Goal: Task Accomplishment & Management: Manage account settings

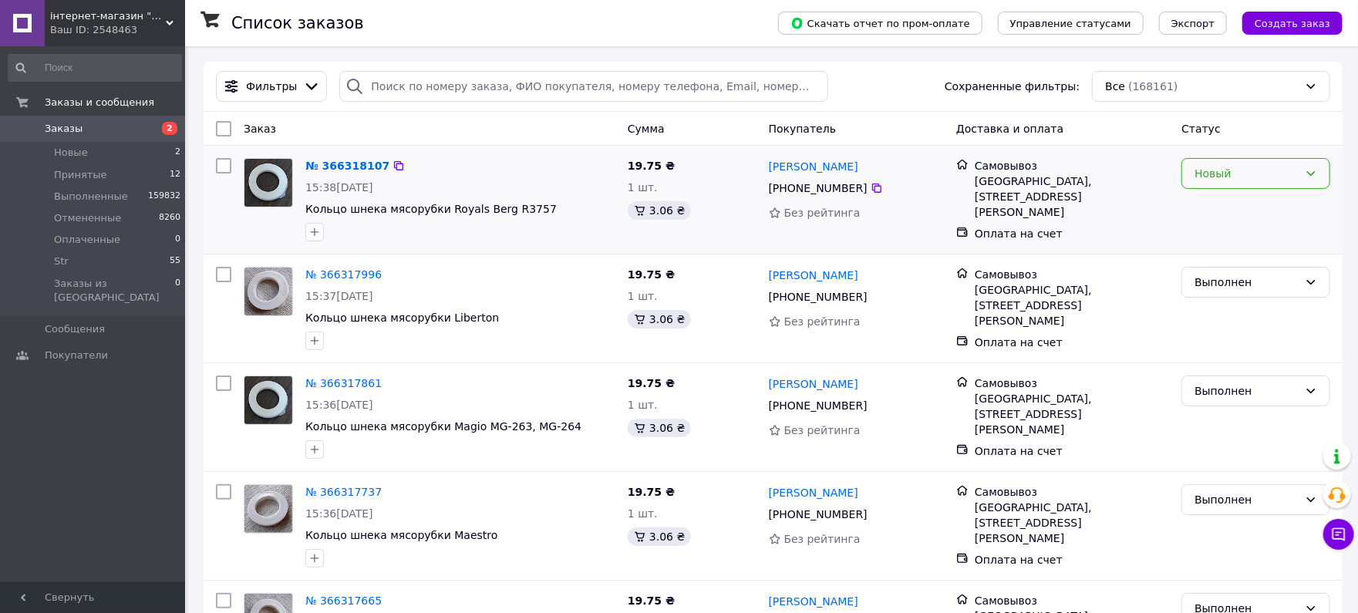
click at [1253, 170] on div "Новый" at bounding box center [1247, 173] width 104 height 17
click at [1230, 235] on li "Выполнен" at bounding box center [1256, 235] width 147 height 28
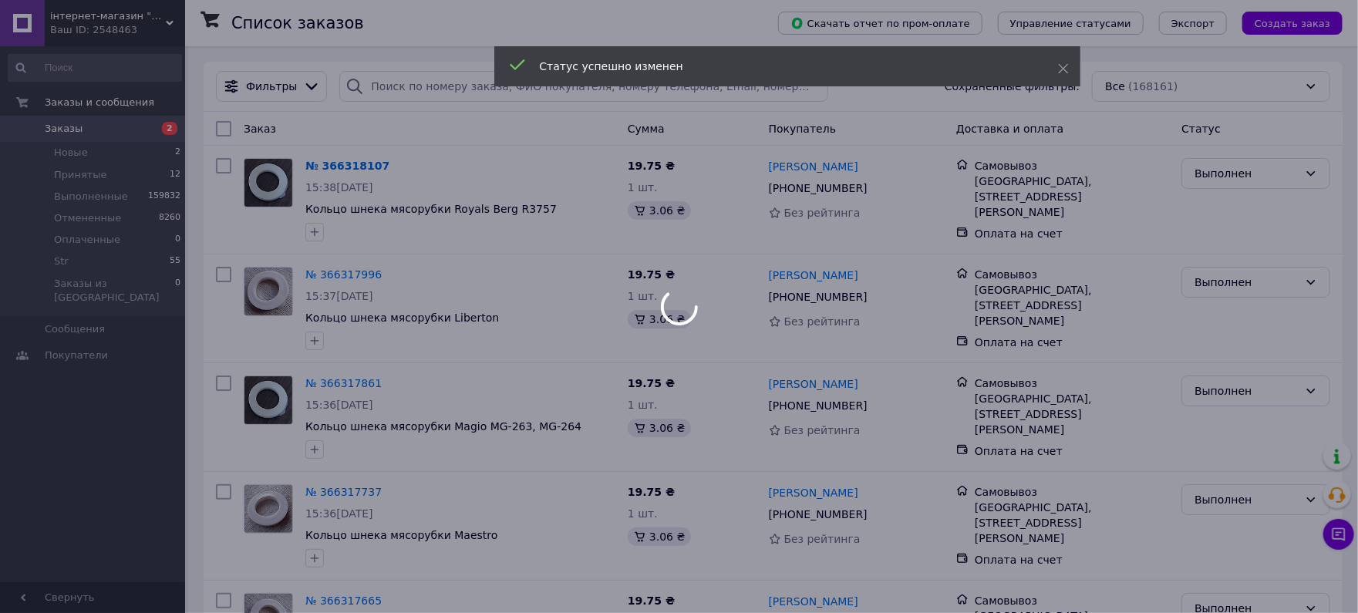
click at [417, 77] on div at bounding box center [679, 306] width 1358 height 613
click at [100, 174] on div at bounding box center [679, 306] width 1358 height 613
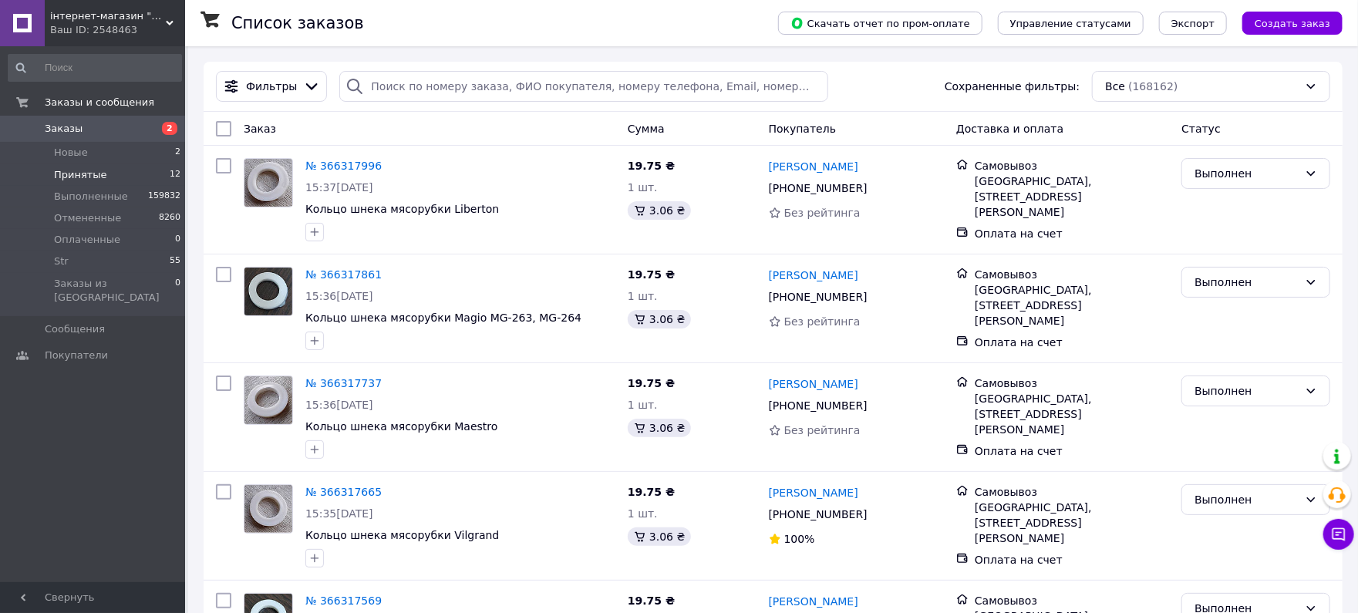
click at [79, 177] on span "Принятые" at bounding box center [80, 175] width 53 height 14
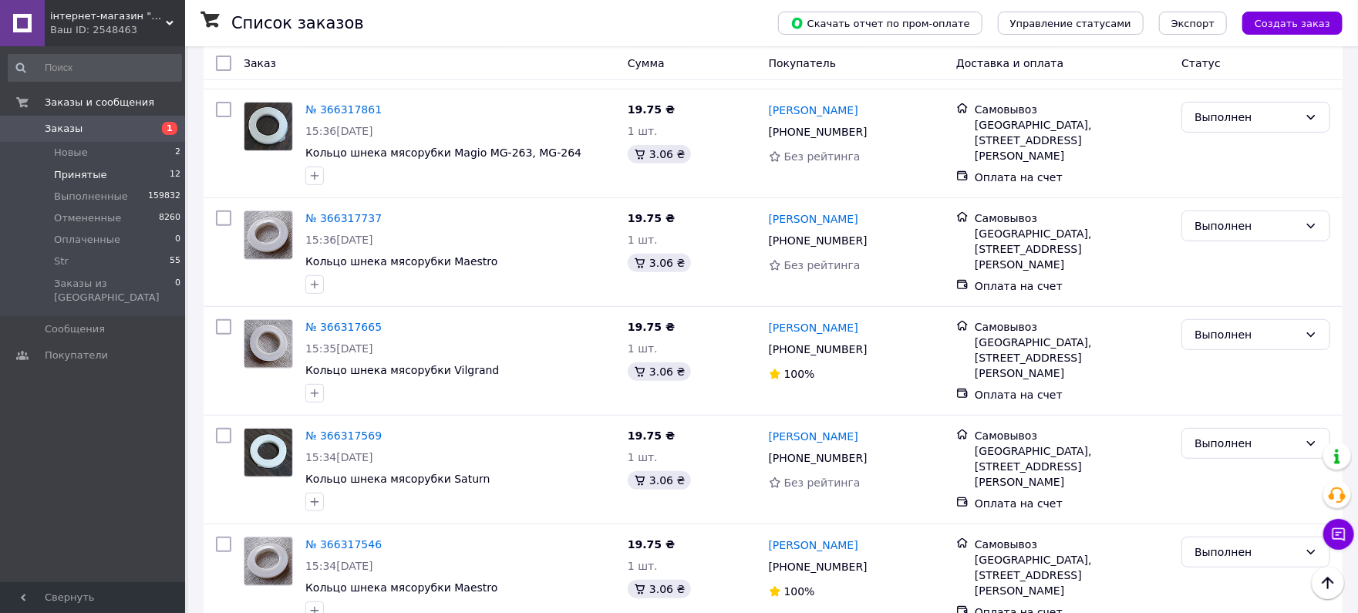
click at [140, 167] on li "Принятые 12" at bounding box center [95, 175] width 190 height 22
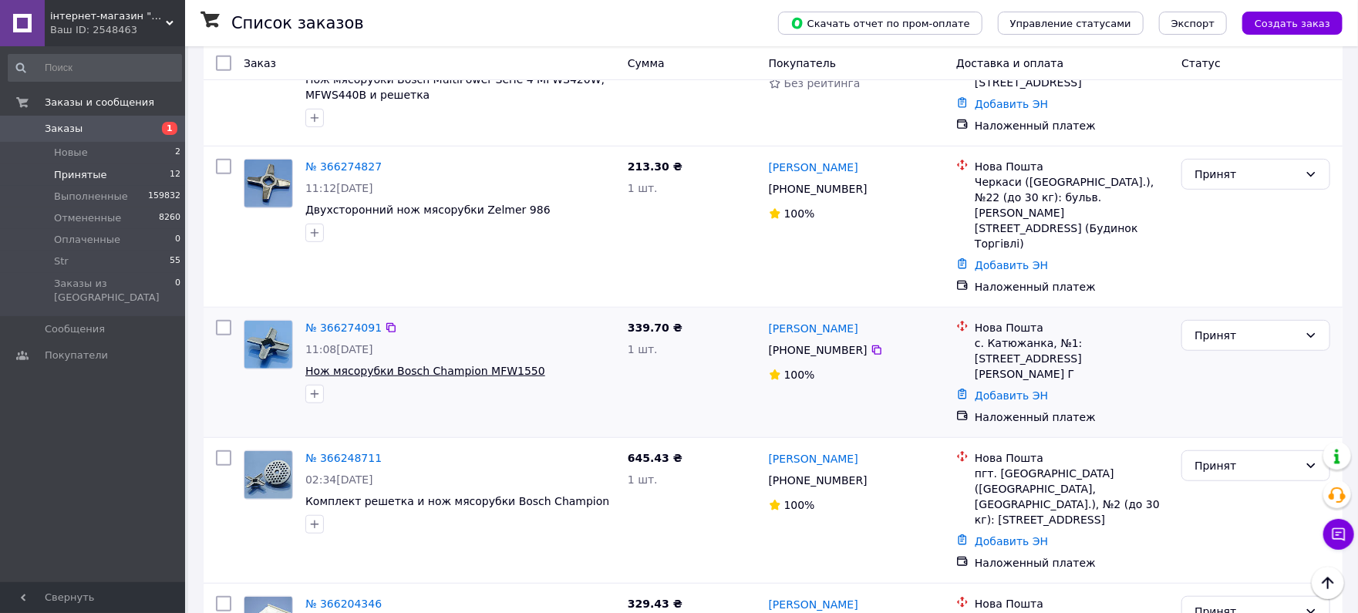
scroll to position [411, 0]
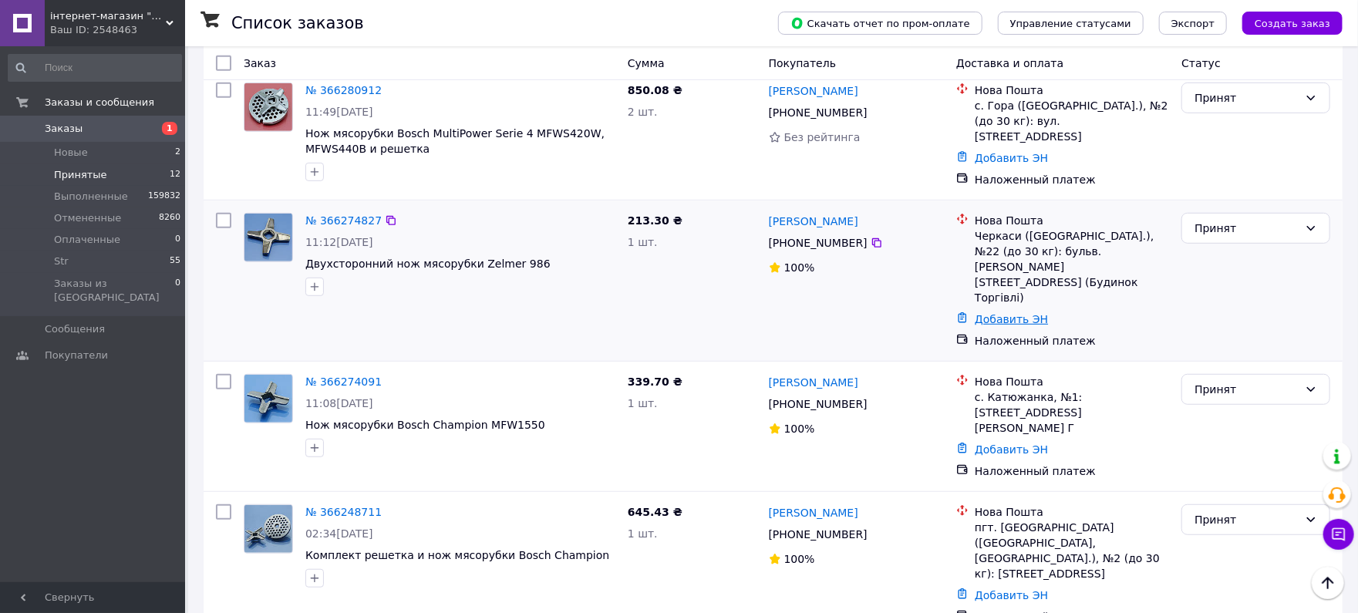
click at [1020, 313] on link "Добавить ЭН" at bounding box center [1011, 319] width 73 height 12
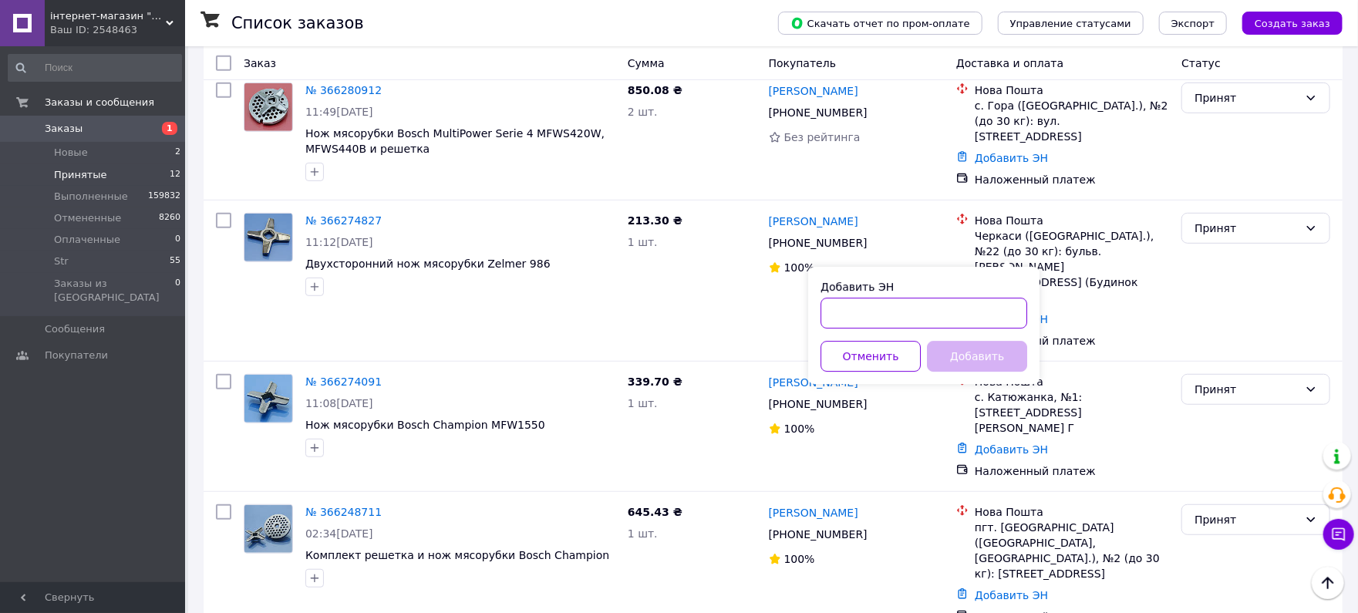
click at [889, 318] on input "Добавить ЭН" at bounding box center [924, 313] width 207 height 31
paste input "20451269141666"
type input "20451269141666"
click at [950, 346] on button "Добавить" at bounding box center [977, 356] width 100 height 31
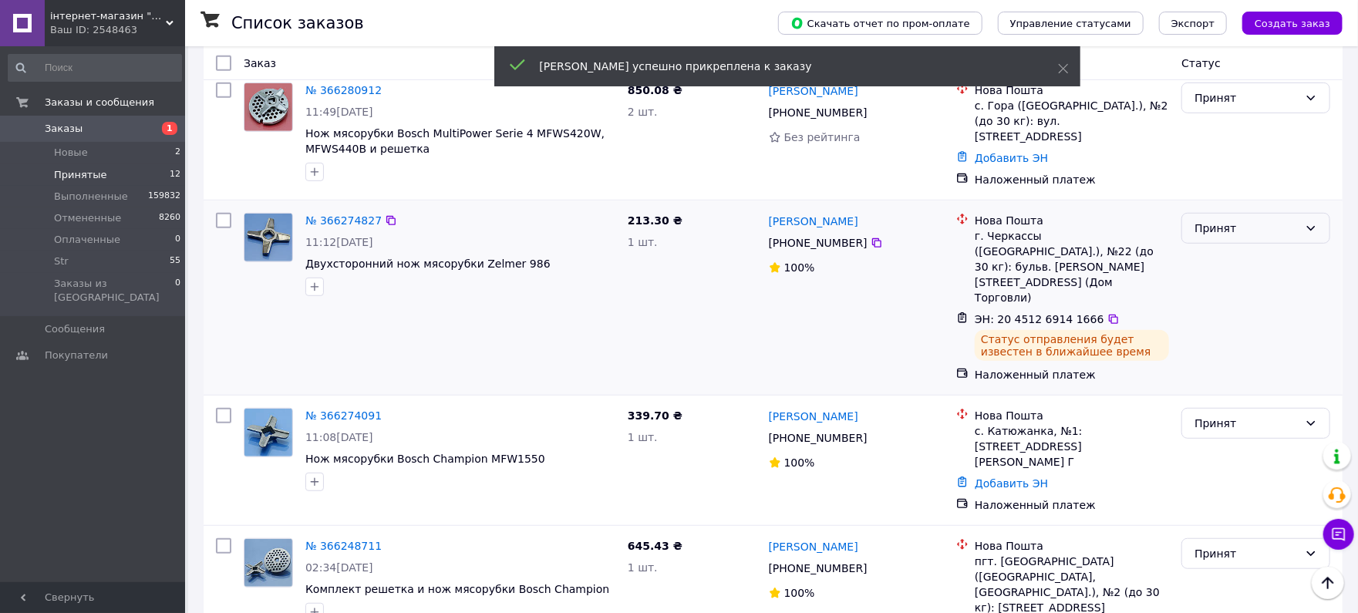
click at [1262, 213] on div "Принят" at bounding box center [1256, 228] width 149 height 31
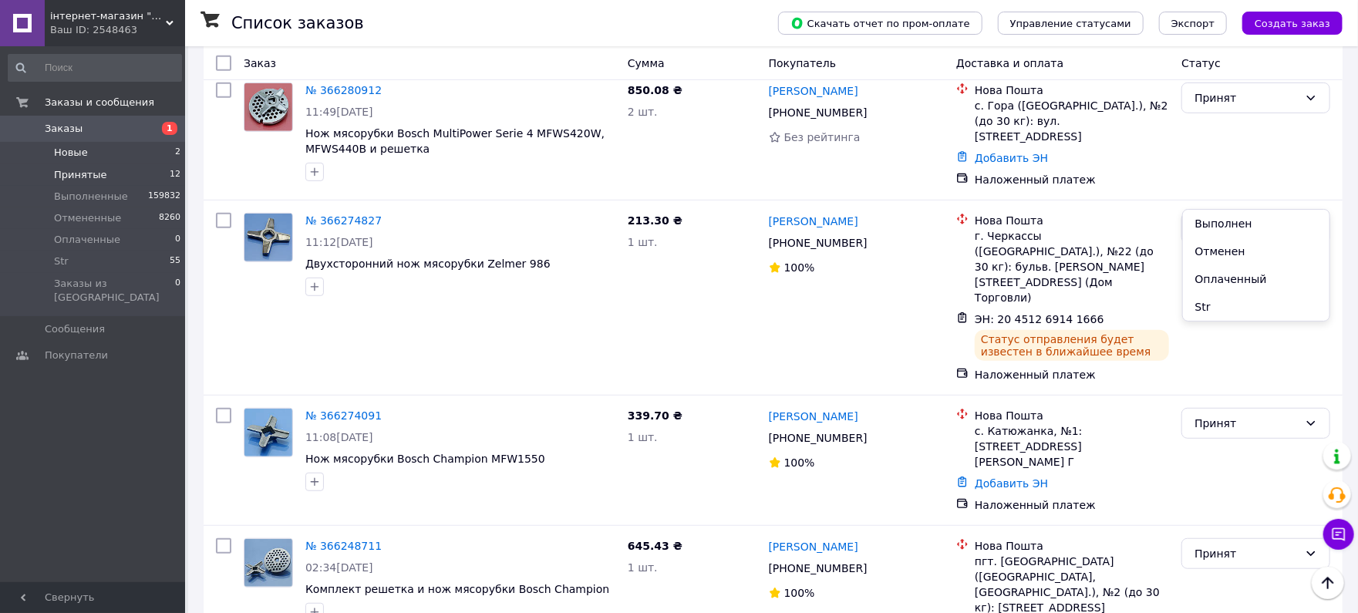
click at [117, 150] on li "Новые 2" at bounding box center [95, 153] width 190 height 22
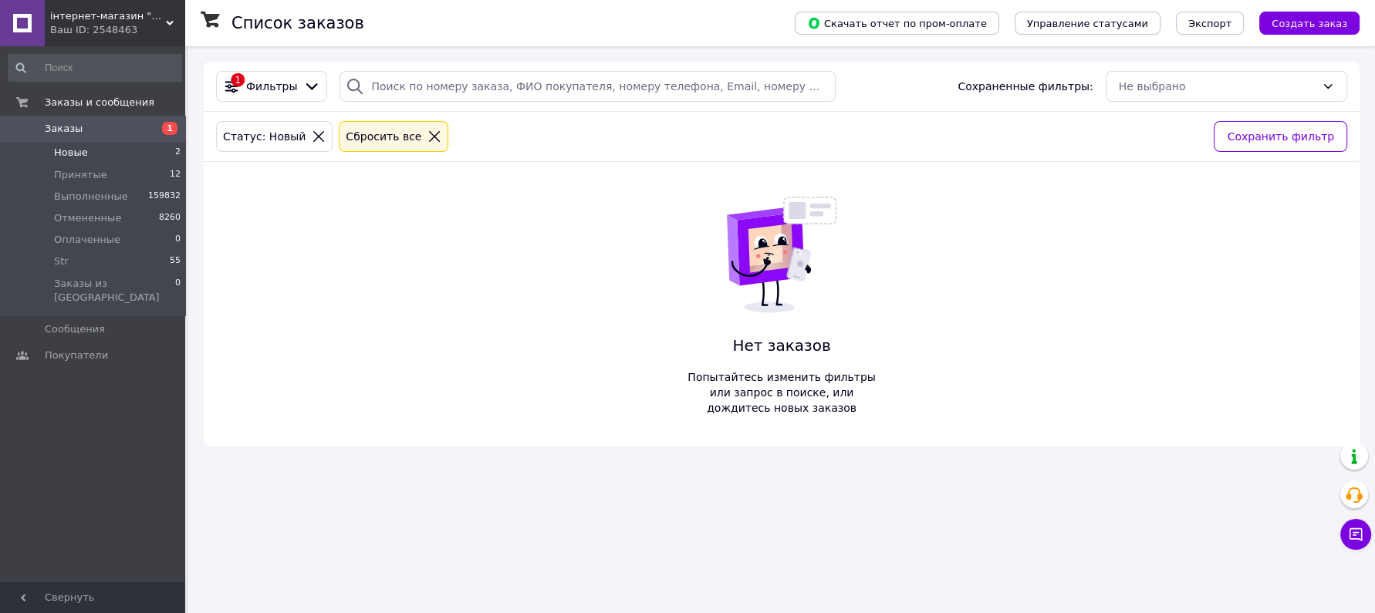
click at [56, 158] on span "Новые" at bounding box center [71, 153] width 34 height 14
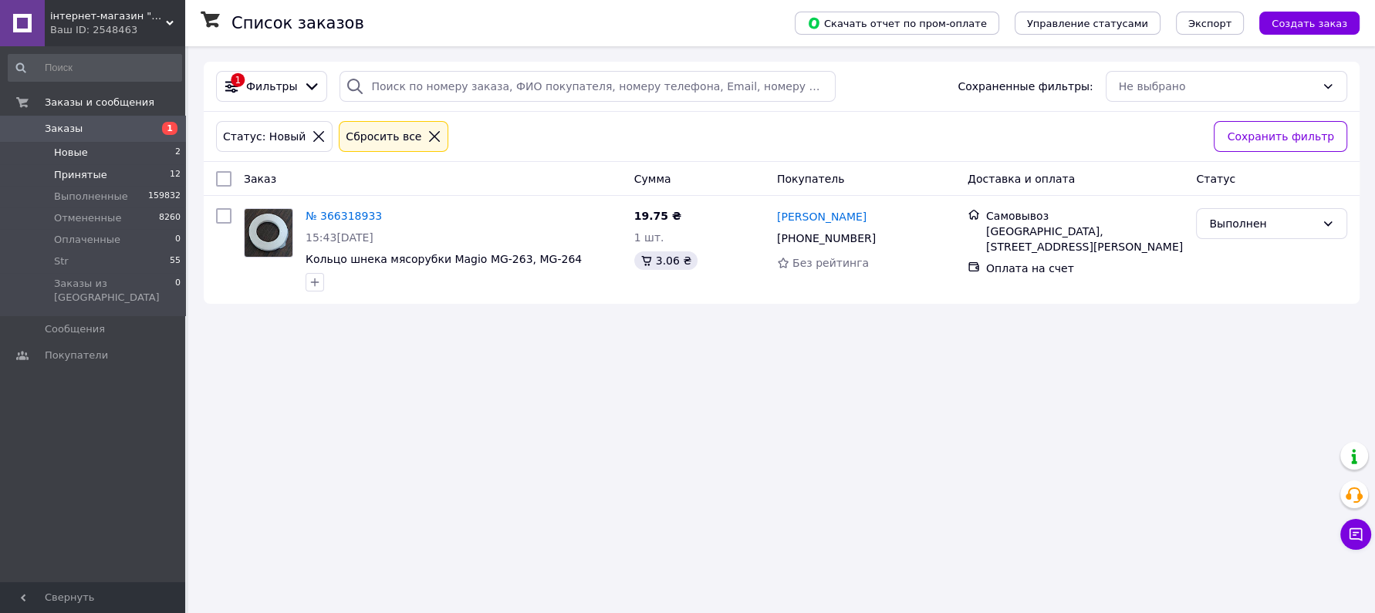
click at [133, 176] on li "Принятые 12" at bounding box center [95, 175] width 190 height 22
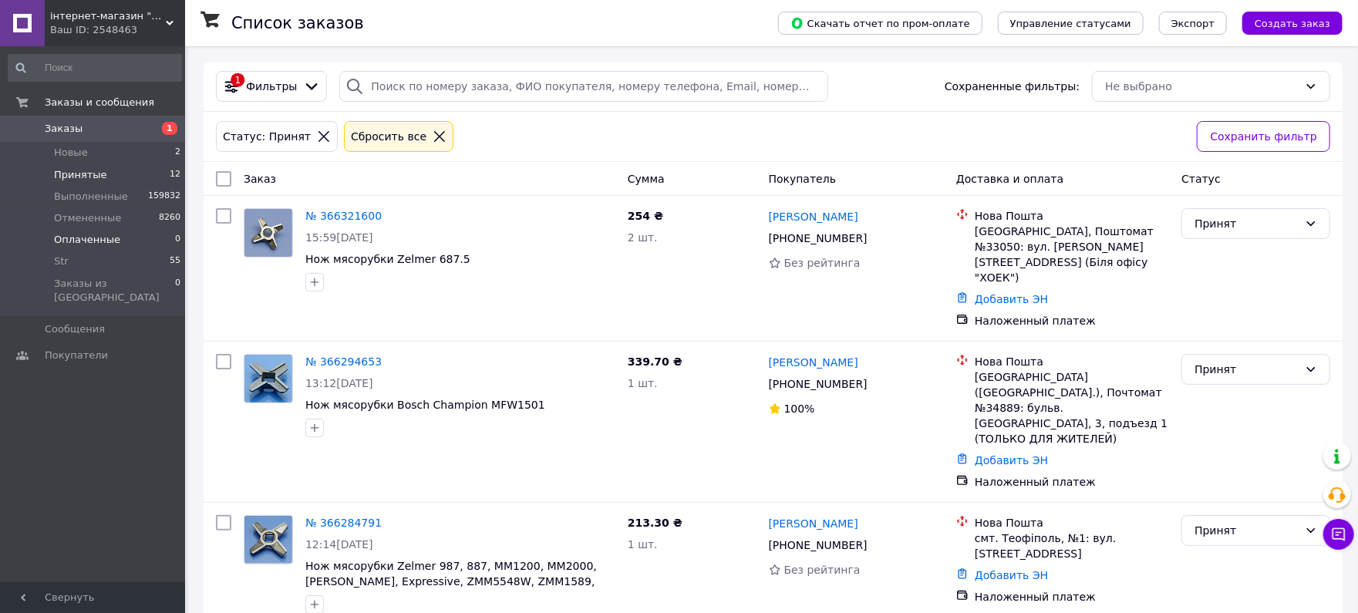
click at [144, 241] on li "Оплаченные 0" at bounding box center [95, 240] width 190 height 22
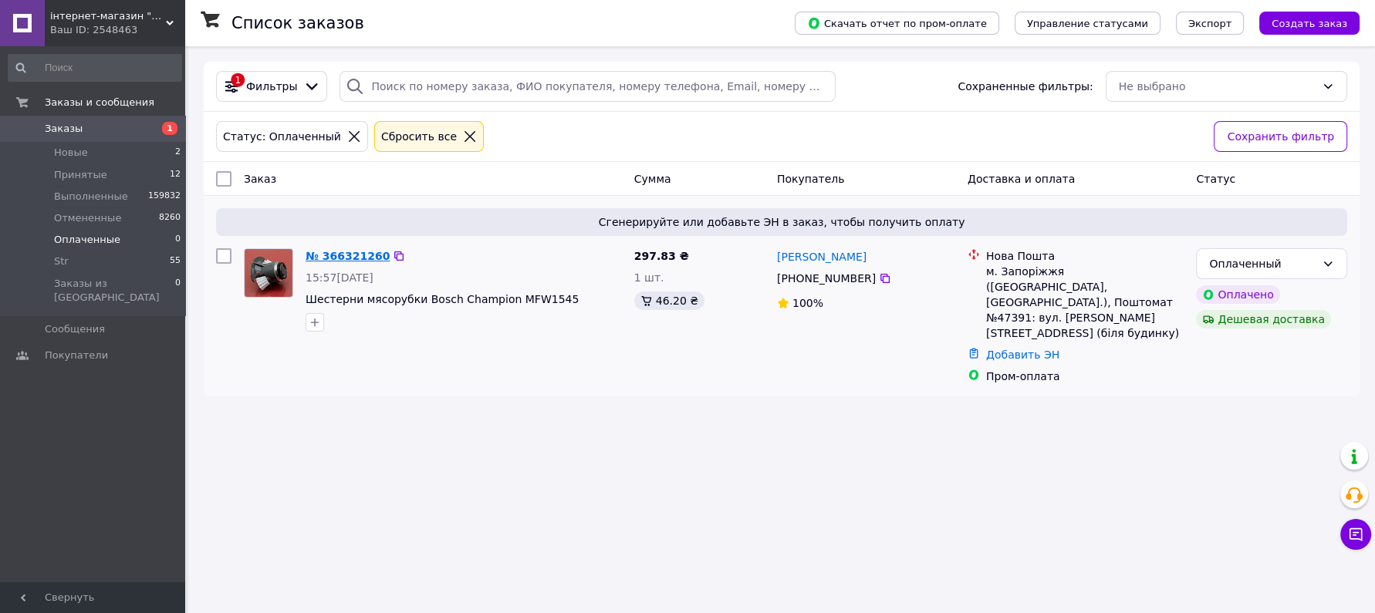
click at [329, 258] on link "№ 366321260" at bounding box center [347, 256] width 84 height 12
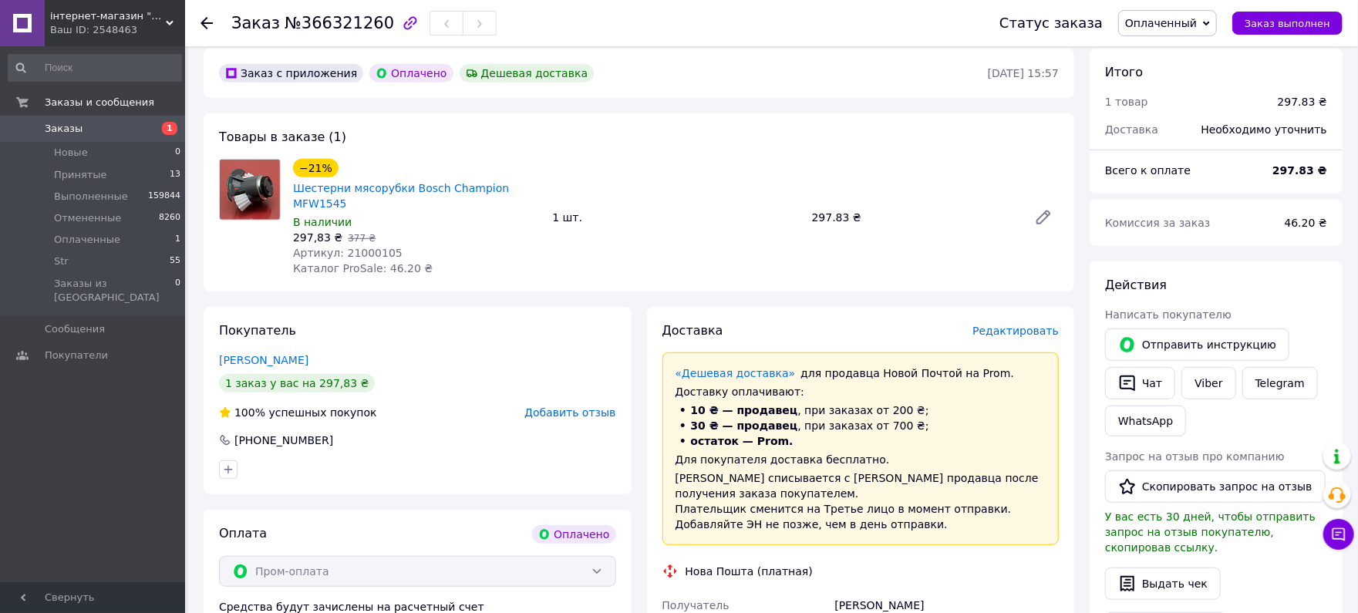
scroll to position [685, 0]
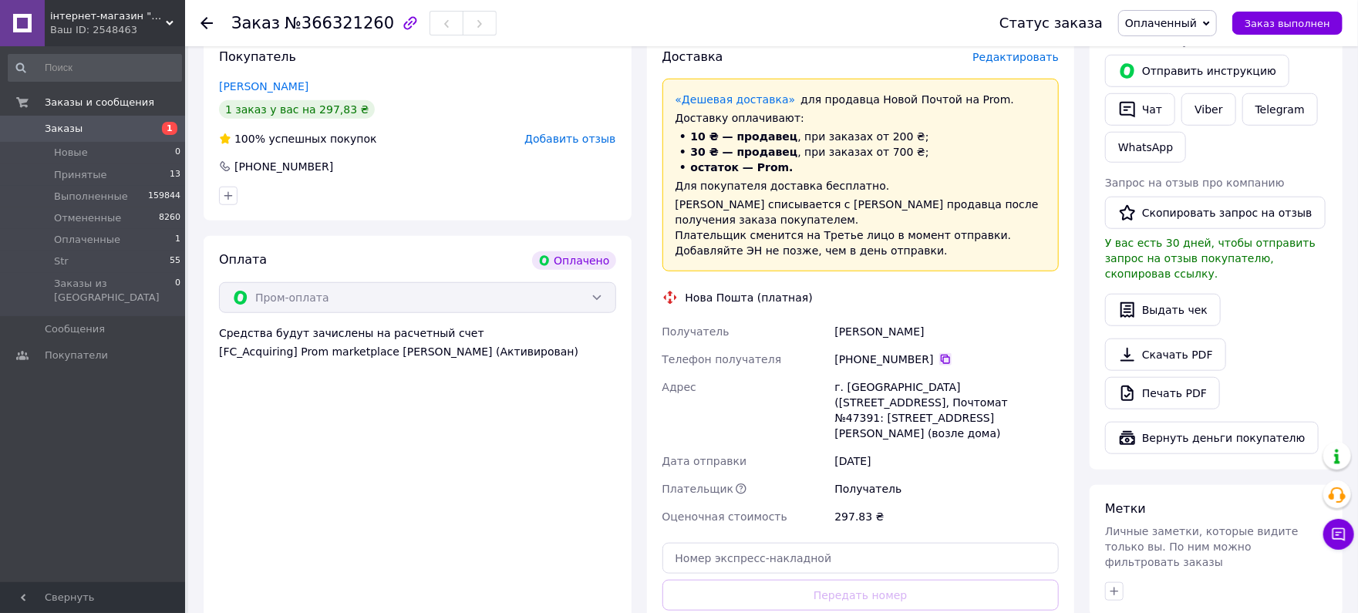
click at [940, 353] on icon at bounding box center [946, 359] width 12 height 12
drag, startPoint x: 938, startPoint y: 295, endPoint x: 869, endPoint y: 296, distance: 69.4
click at [794, 318] on div "Получатель Шусева Екатерина Телефон получателя +380 99 779 50 53   Адрес г. Зап…" at bounding box center [861, 424] width 403 height 213
copy div "Получатель Шусева Екатерина"
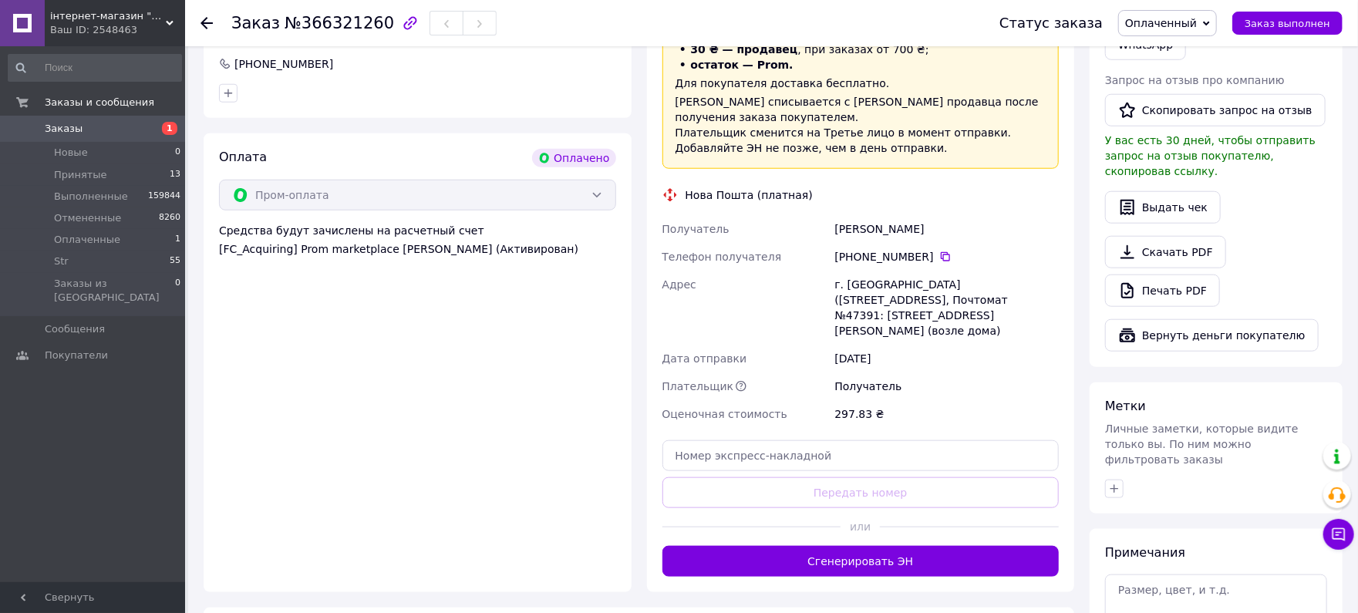
scroll to position [822, 0]
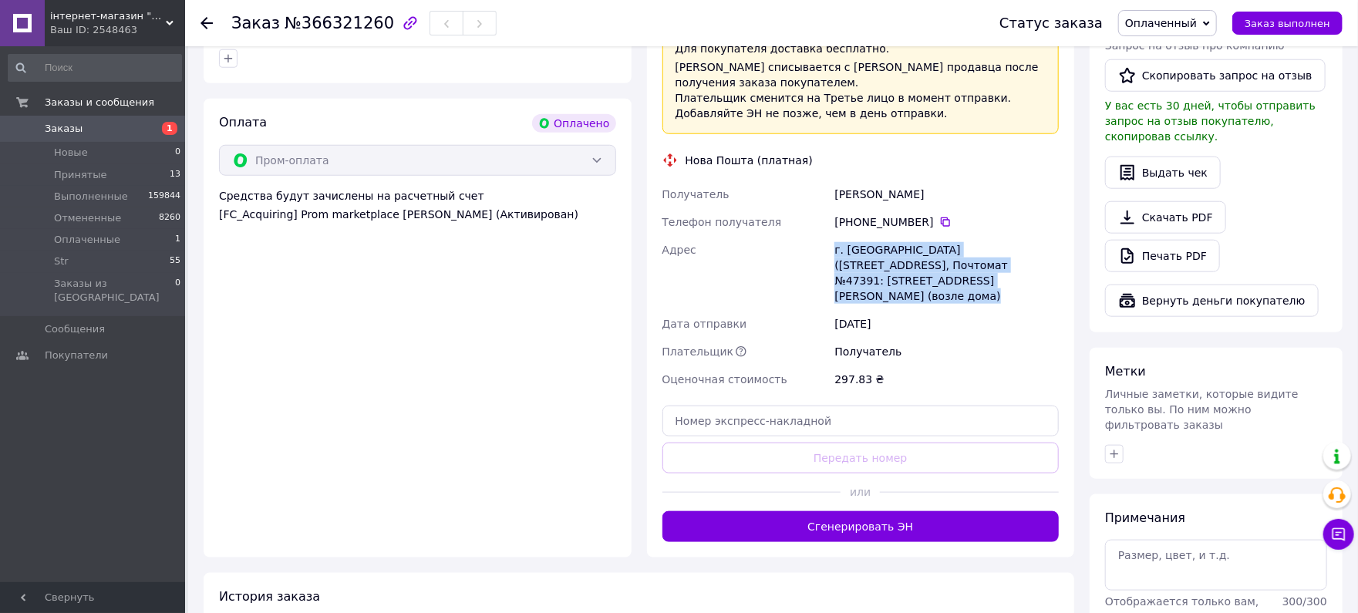
drag, startPoint x: 955, startPoint y: 247, endPoint x: 867, endPoint y: 231, distance: 89.3
click at [781, 231] on div "Получатель Шусева Екатерина Телефон получателя +380 99 779 50 53   Адрес г. Зап…" at bounding box center [861, 287] width 403 height 213
copy div "Адрес г. Запорожье (Запорожская обл., Запорожский р-н.), Почтомат №47391: ул. Б…"
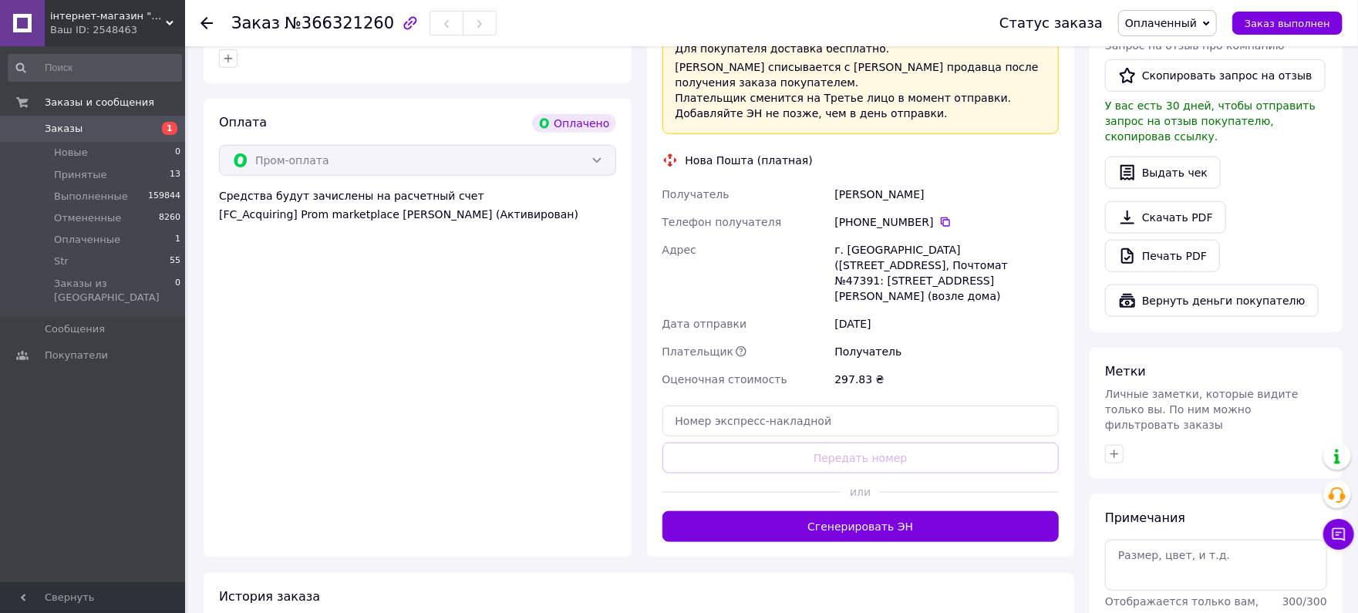
click at [320, 22] on span "№366321260" at bounding box center [340, 23] width 110 height 19
copy span "366321260"
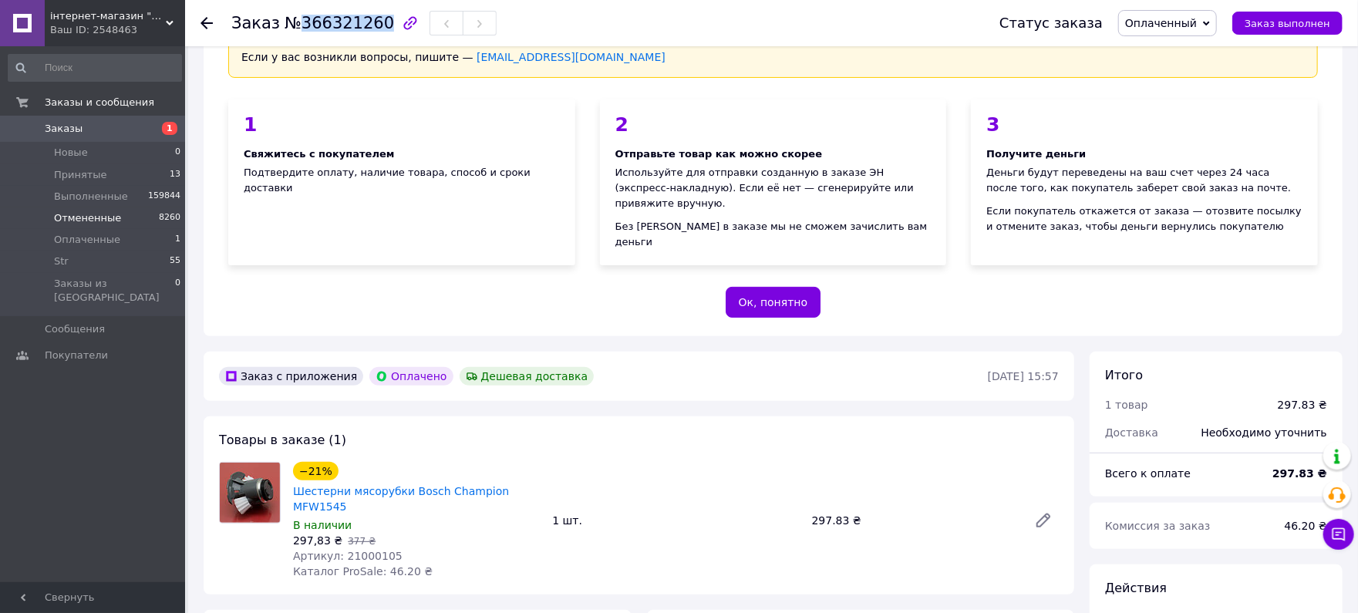
scroll to position [0, 0]
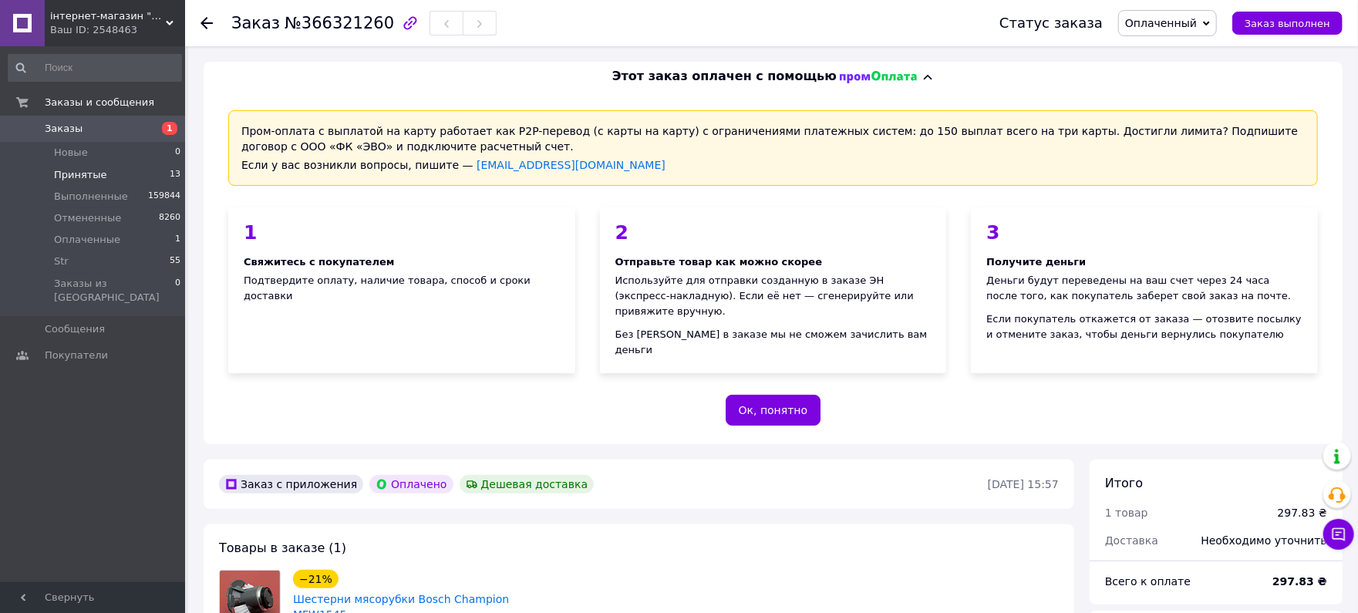
click at [94, 168] on span "Принятые" at bounding box center [80, 175] width 53 height 14
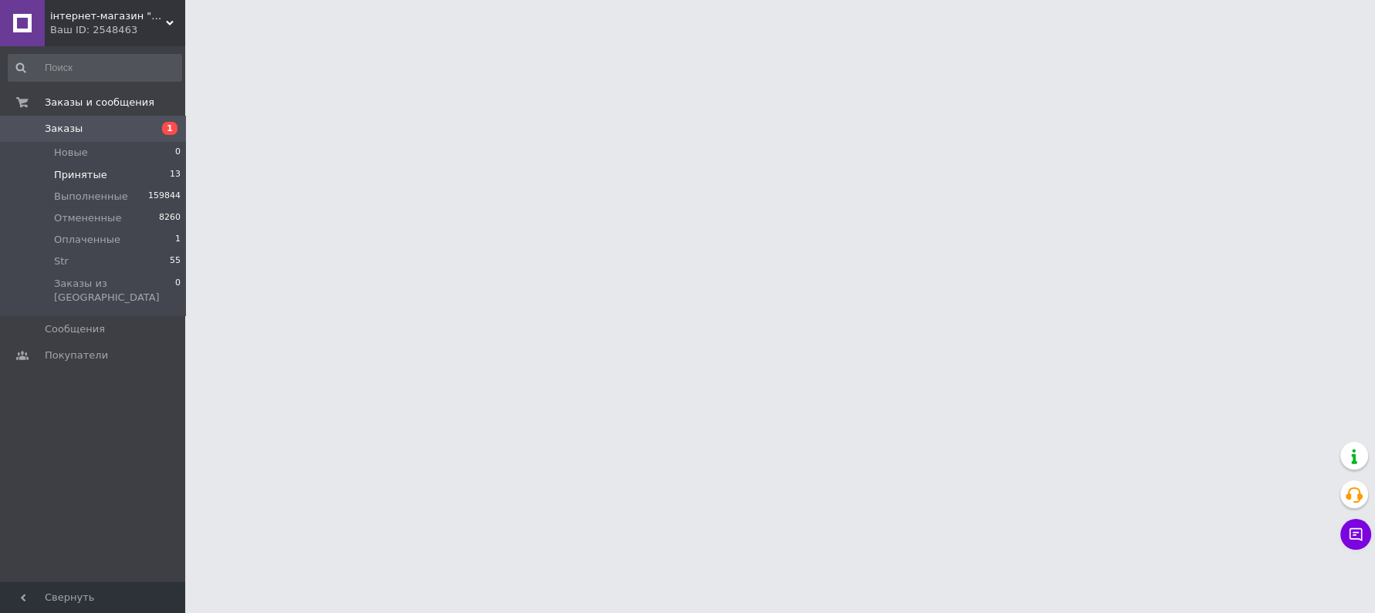
click at [67, 171] on span "Принятые" at bounding box center [80, 175] width 53 height 14
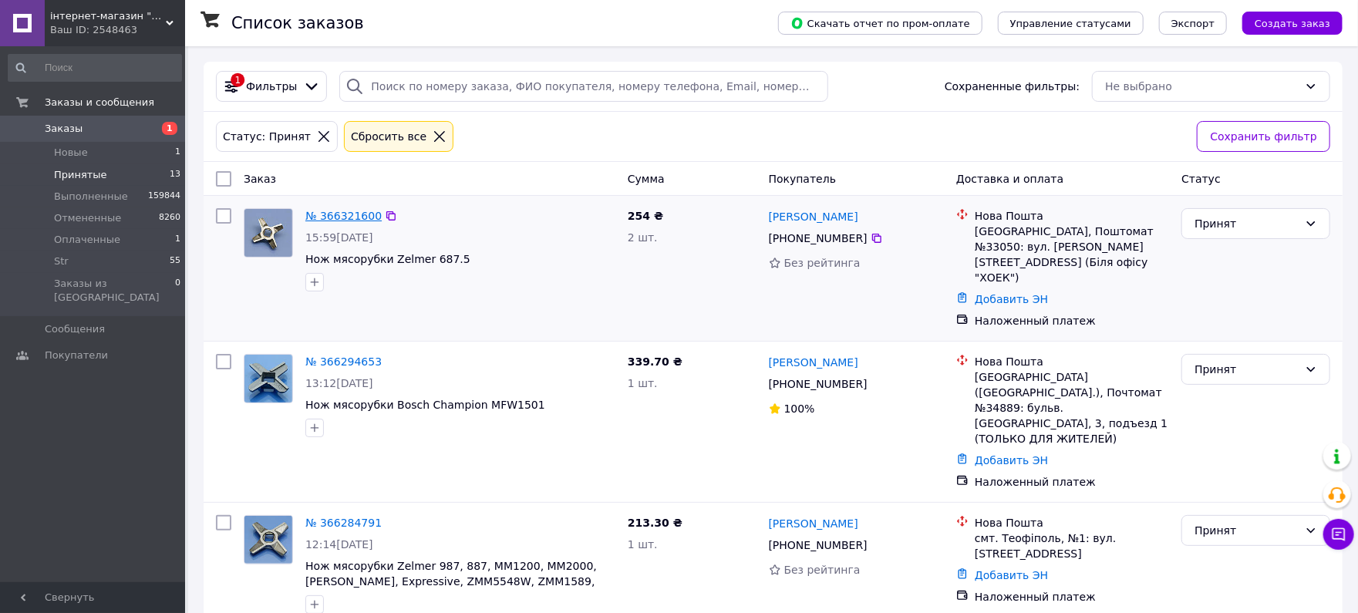
click at [323, 210] on link "№ 366321600" at bounding box center [343, 216] width 76 height 12
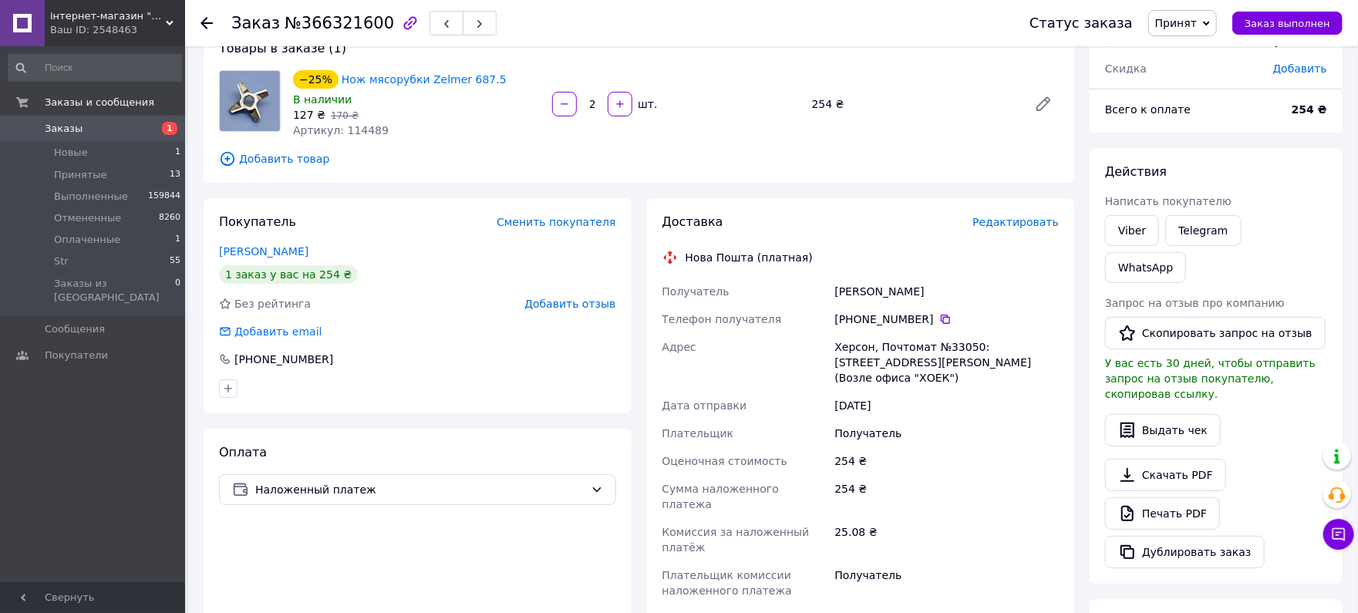
scroll to position [137, 0]
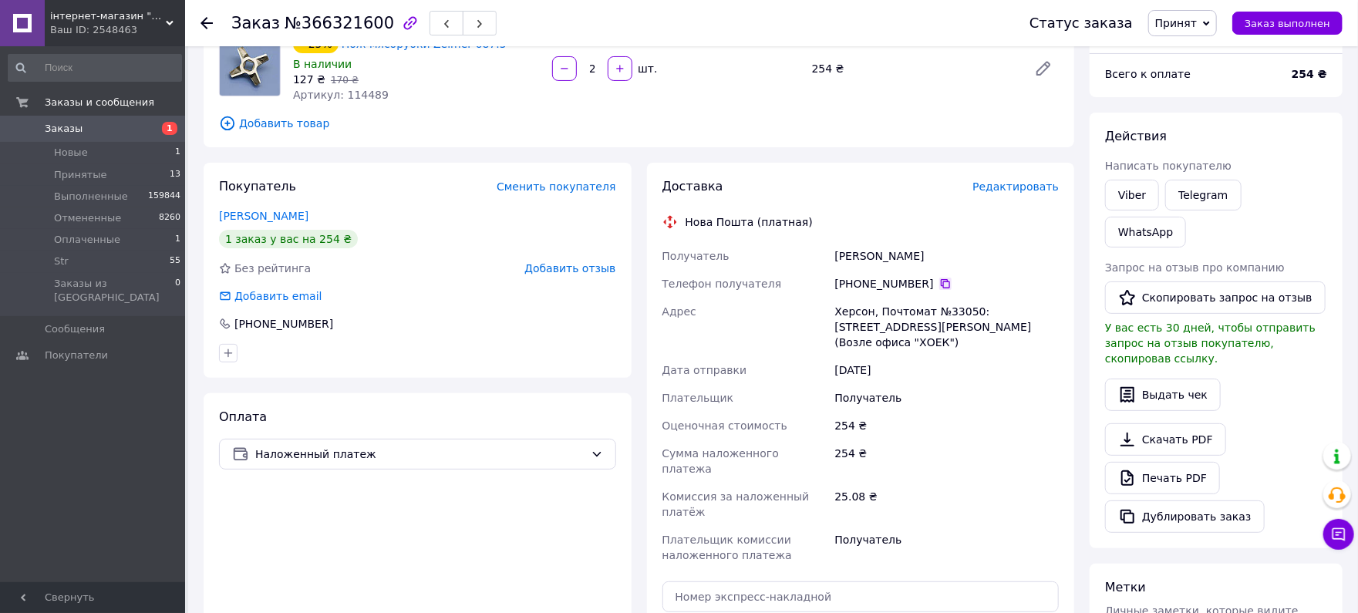
click at [941, 285] on icon at bounding box center [945, 283] width 9 height 9
drag, startPoint x: 926, startPoint y: 254, endPoint x: 861, endPoint y: 254, distance: 64.8
click at [815, 249] on div "Получатель Москаленко Ірина Телефон получателя +380 50 609 24 09   Адрес Херсон…" at bounding box center [861, 405] width 403 height 327
copy div "Получатель Москаленко Ірина"
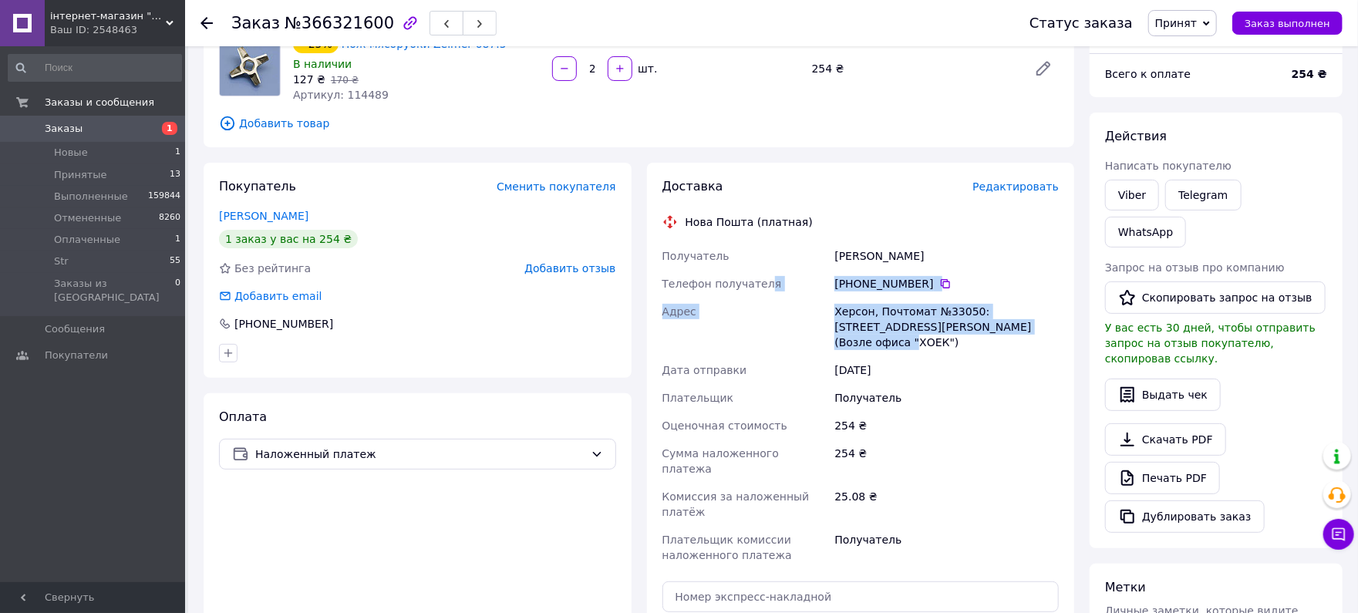
drag, startPoint x: 1037, startPoint y: 328, endPoint x: 776, endPoint y: 294, distance: 262.9
click at [768, 294] on div "Получатель Москаленко Ірина Телефон получателя +380 50 609 24 09   Адрес Херсон…" at bounding box center [861, 405] width 403 height 327
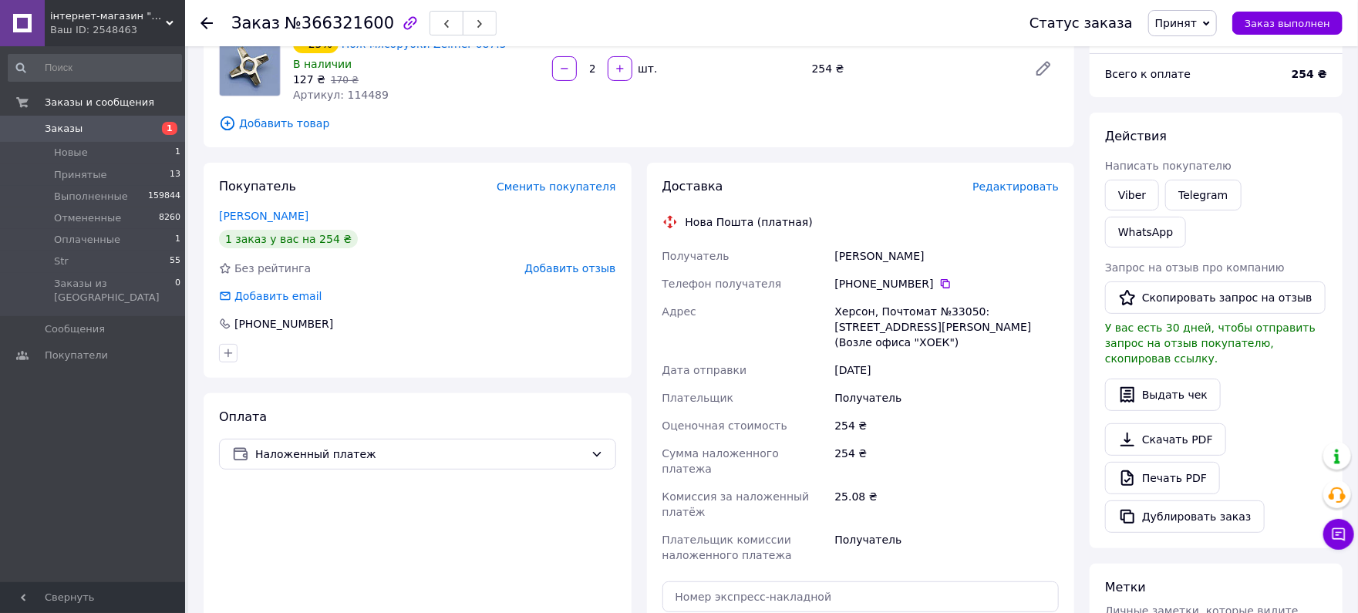
click at [994, 385] on div "Получатель" at bounding box center [947, 398] width 231 height 28
drag, startPoint x: 1025, startPoint y: 329, endPoint x: 825, endPoint y: 311, distance: 200.6
click at [825, 311] on div "Получатель Москаленко Ірина Телефон получателя +380 50 609 24 09   Адрес Херсон…" at bounding box center [861, 405] width 403 height 327
copy div "Адрес Херсон, Почтомат №33050: ул. Костя Гордиенка, 3а (Возле офиса "ХОЕК")"
click at [346, 15] on span "№366321600" at bounding box center [340, 23] width 110 height 19
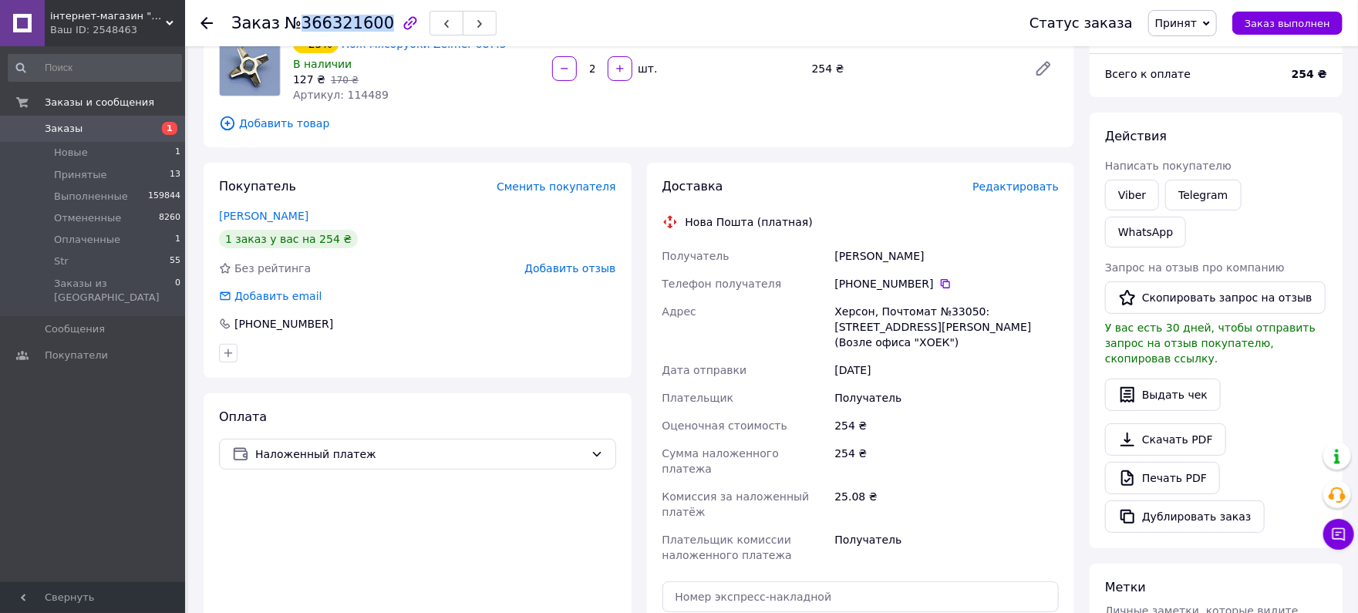
click at [346, 15] on span "№366321600" at bounding box center [340, 23] width 110 height 19
copy span "366321600"
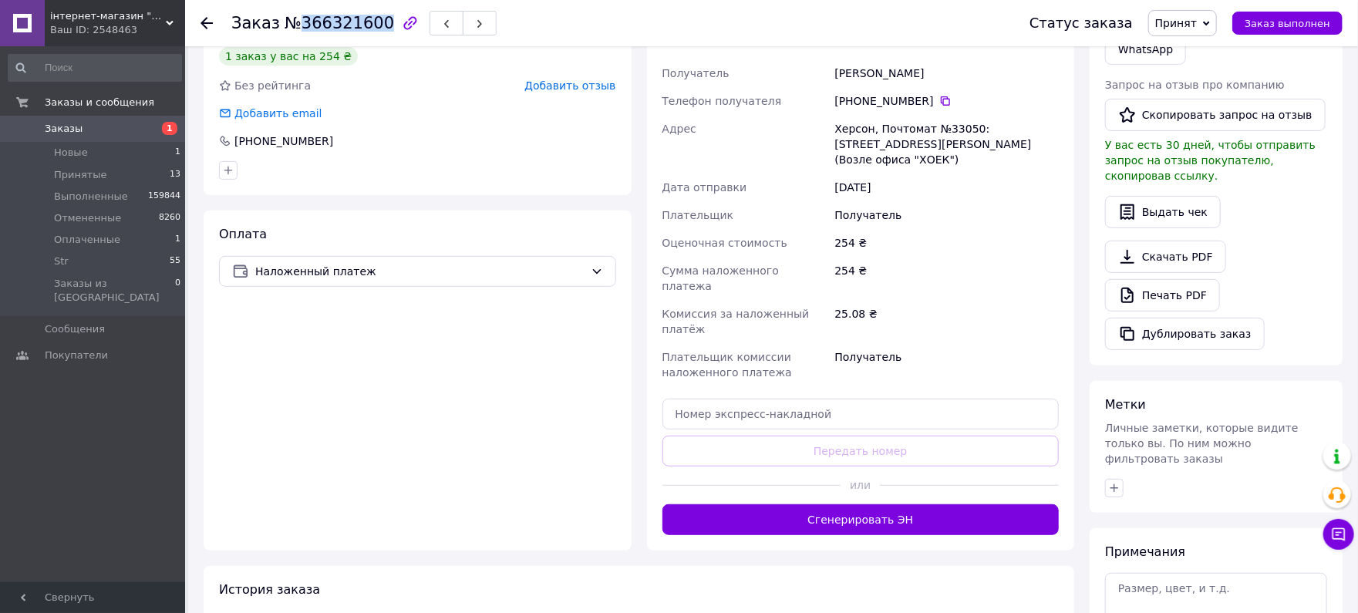
scroll to position [386, 0]
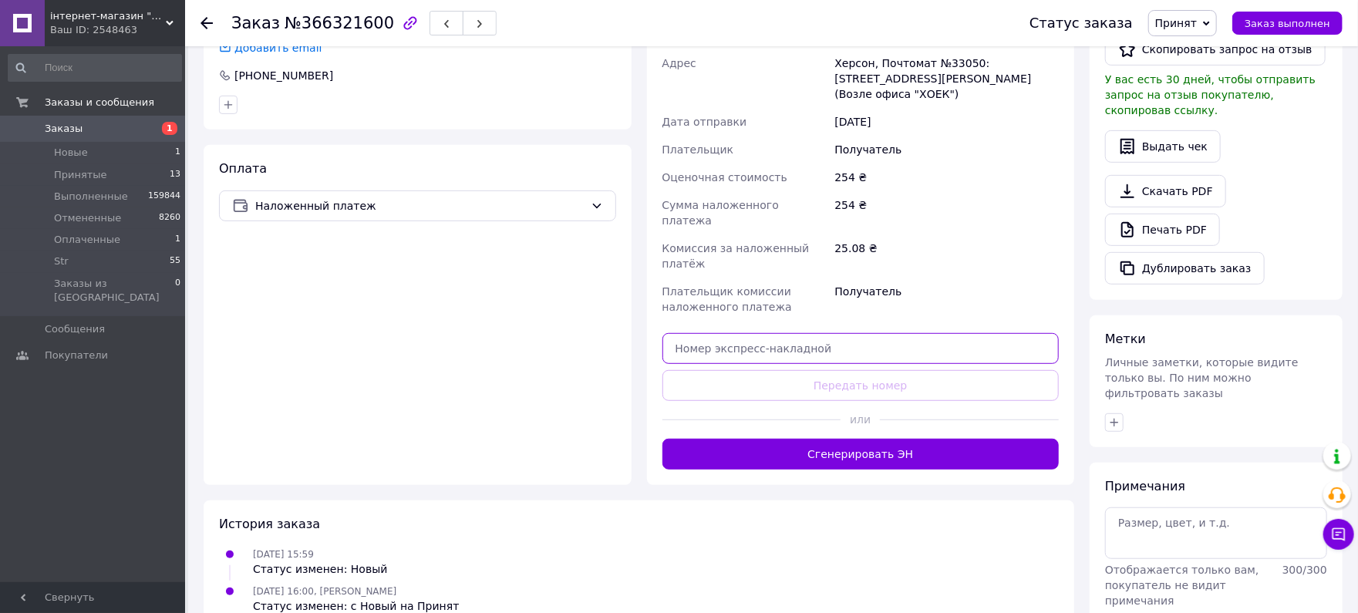
click at [730, 333] on input "text" at bounding box center [861, 348] width 397 height 31
paste input "20451269153527"
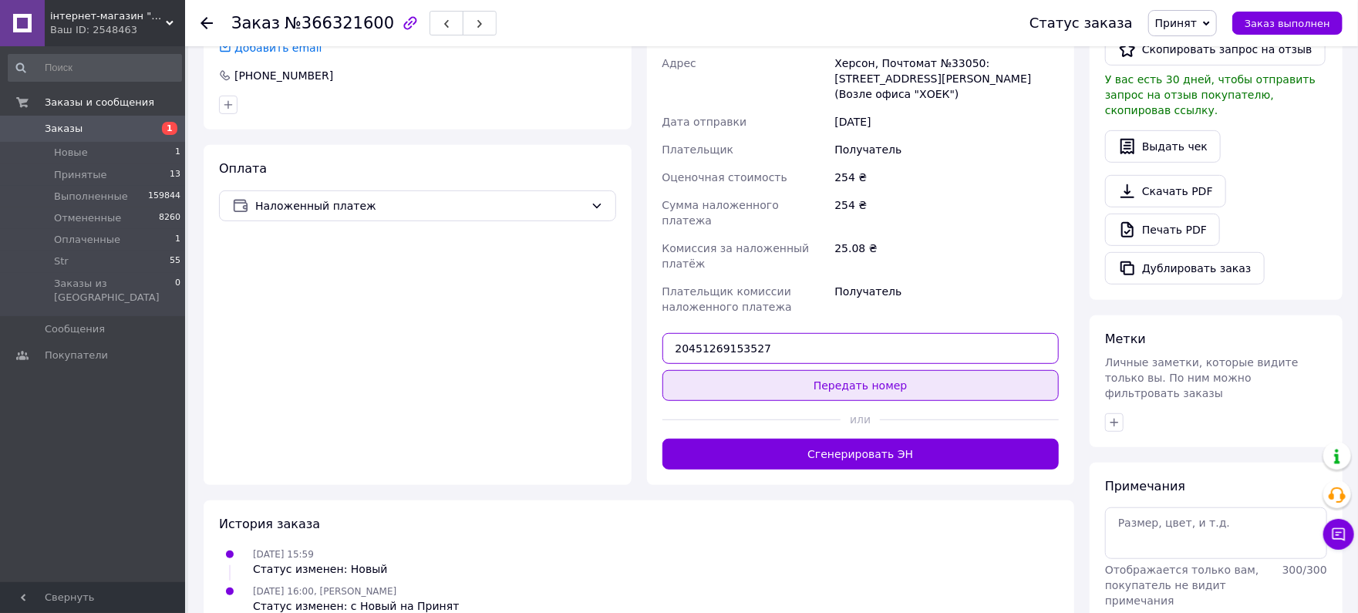
type input "20451269153527"
click at [806, 370] on button "Передать номер" at bounding box center [861, 385] width 397 height 31
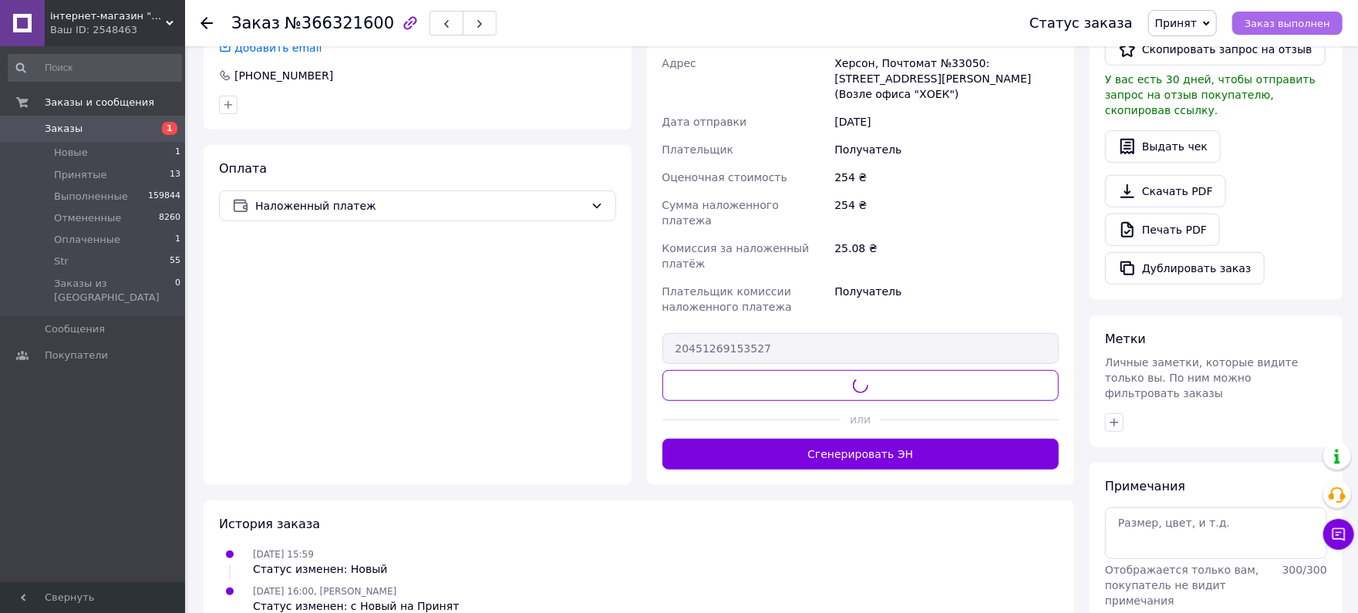
click at [1295, 22] on span "Заказ выполнен" at bounding box center [1288, 24] width 86 height 12
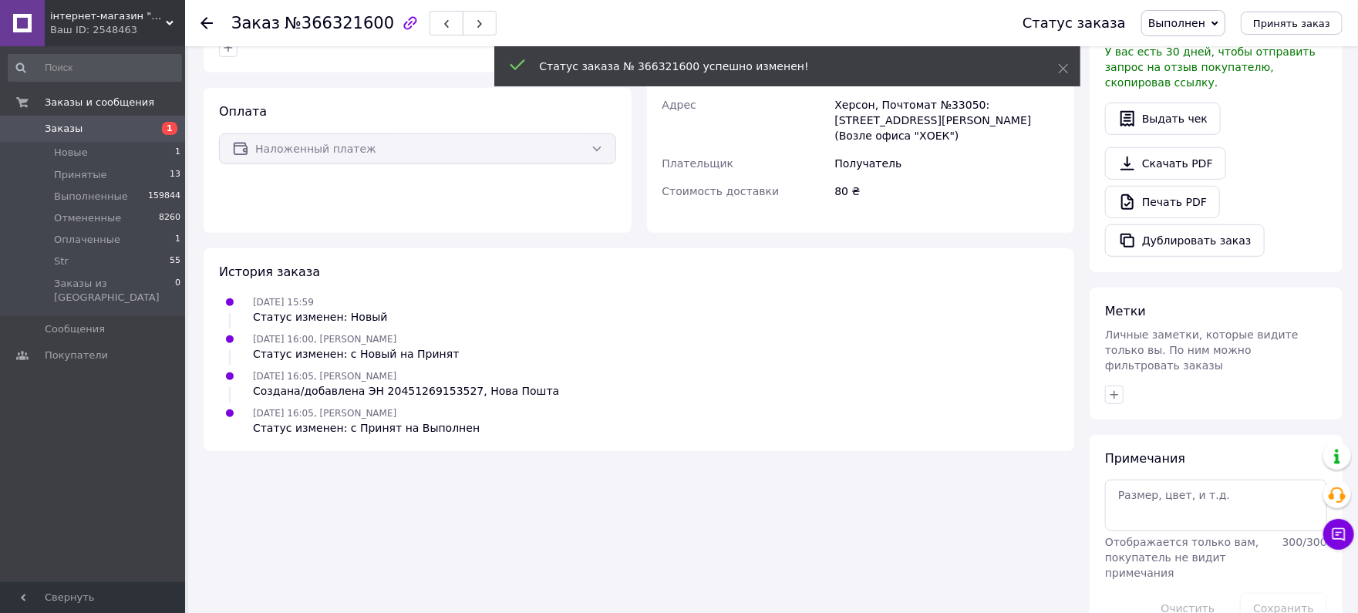
scroll to position [356, 0]
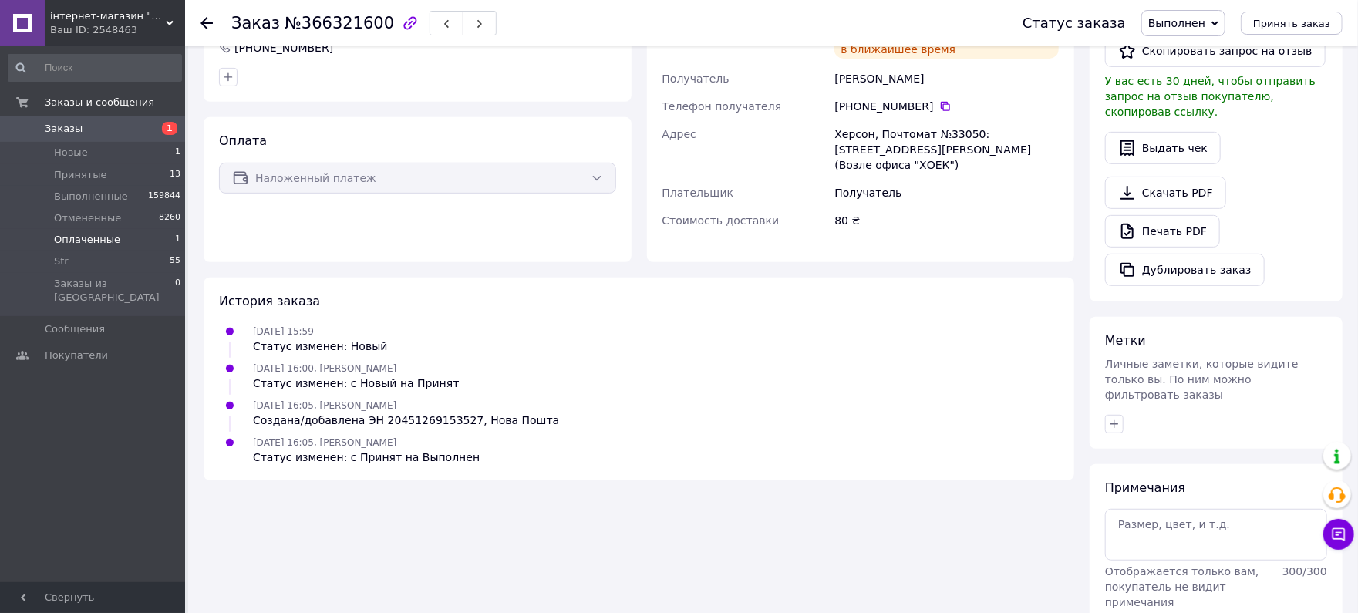
drag, startPoint x: 138, startPoint y: 241, endPoint x: 121, endPoint y: 93, distance: 149.1
click at [138, 242] on li "Оплаченные 1" at bounding box center [95, 240] width 190 height 22
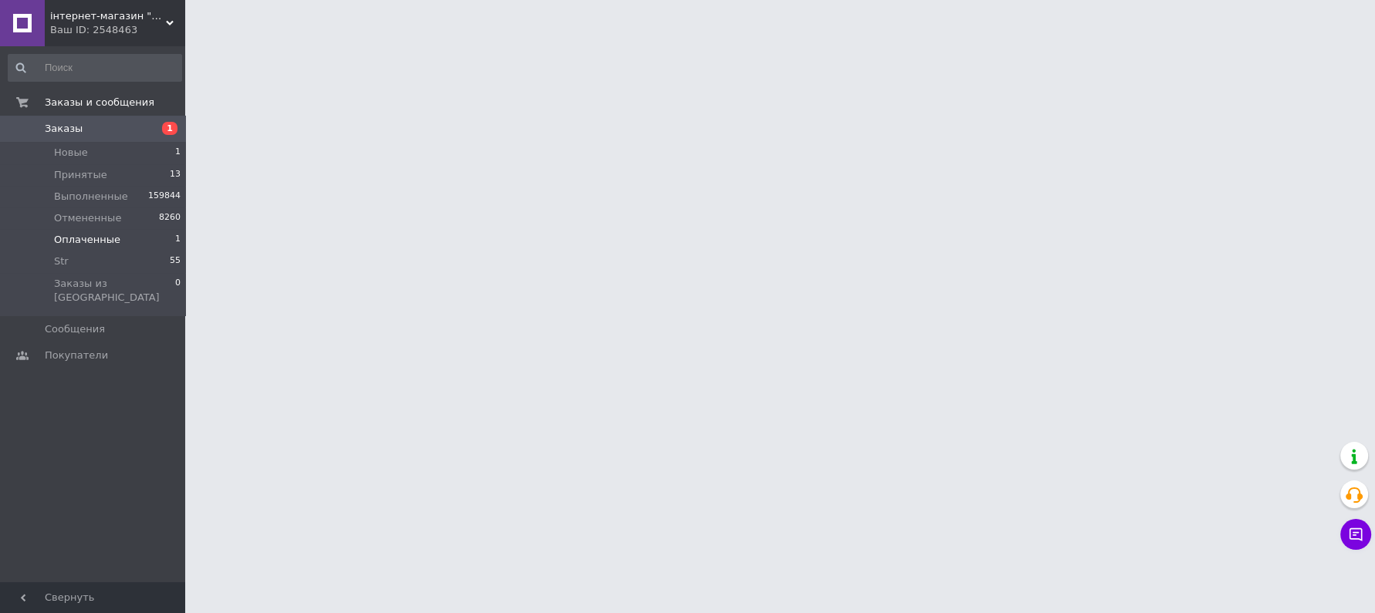
click at [86, 235] on span "Оплаченные" at bounding box center [87, 240] width 66 height 14
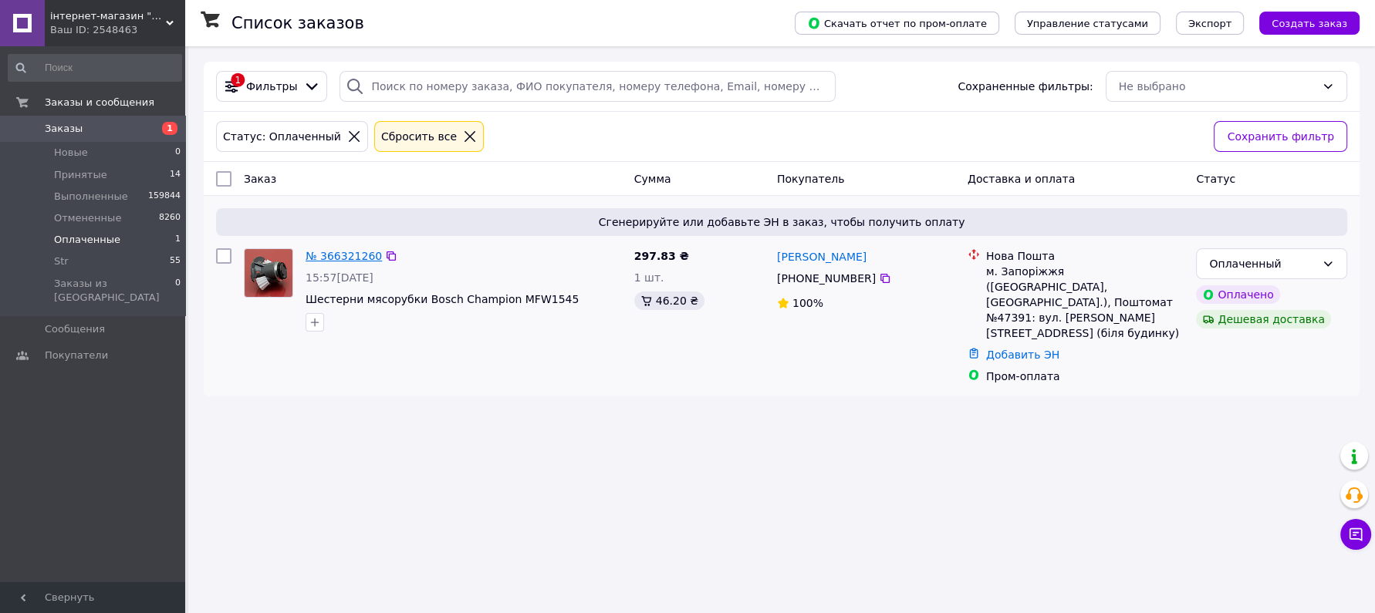
click at [309, 255] on link "№ 366321260" at bounding box center [343, 256] width 76 height 12
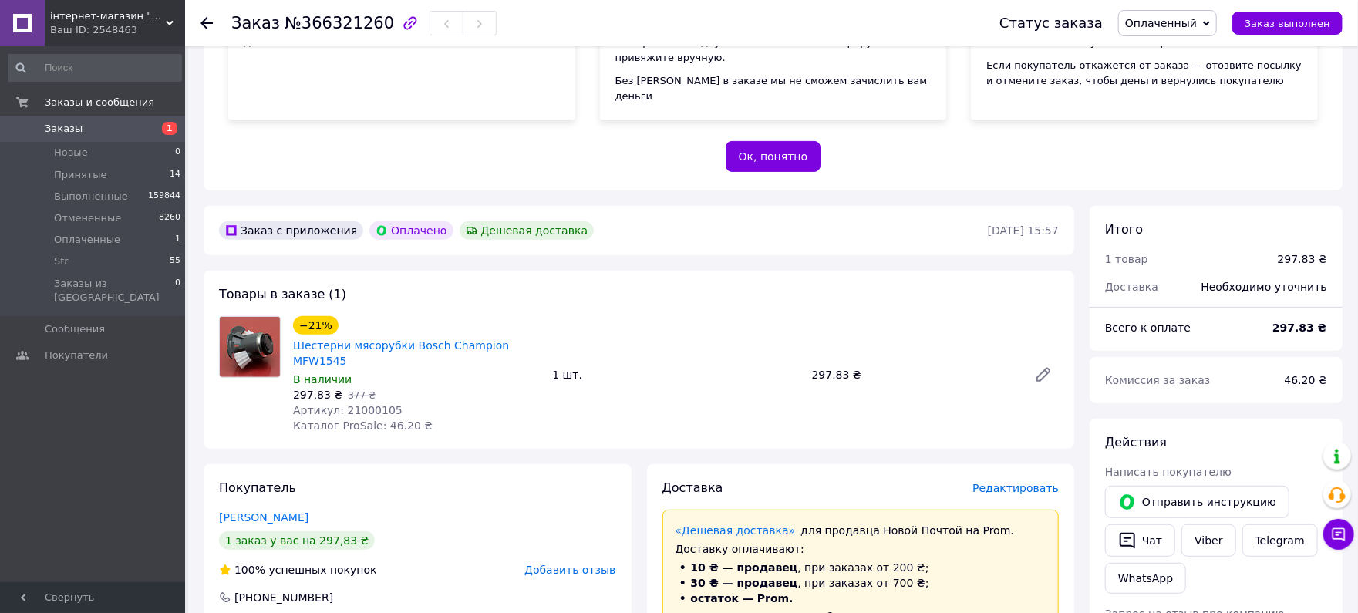
scroll to position [274, 0]
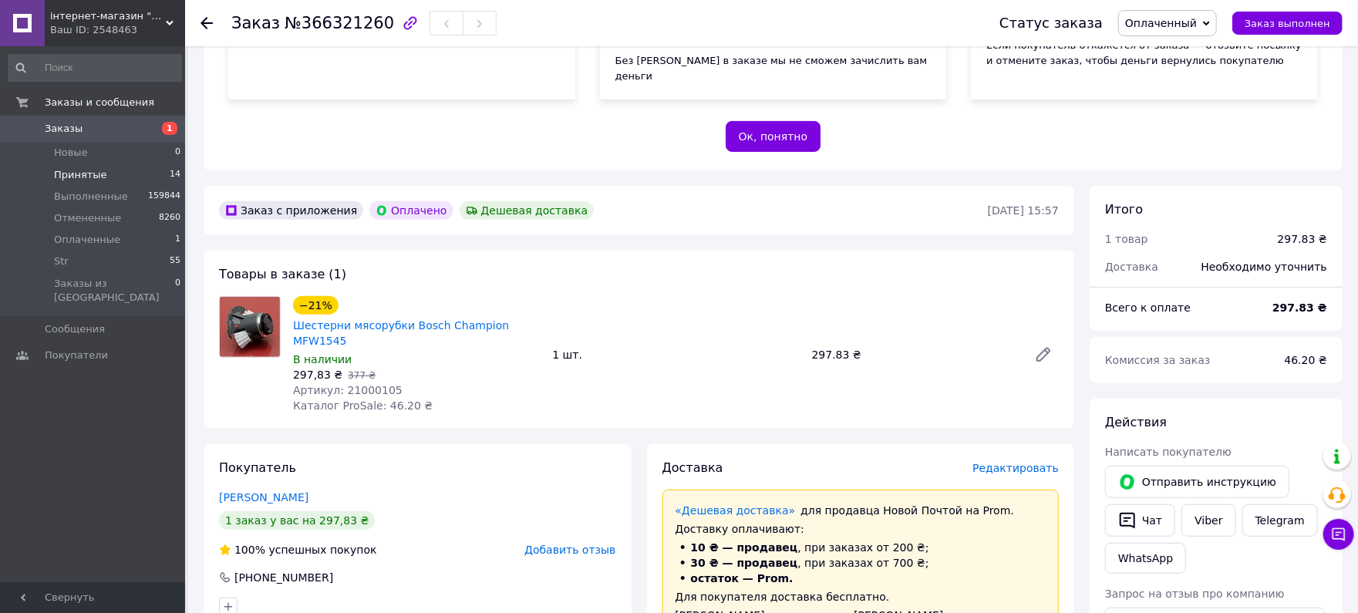
click at [104, 174] on li "Принятые 14" at bounding box center [95, 175] width 190 height 22
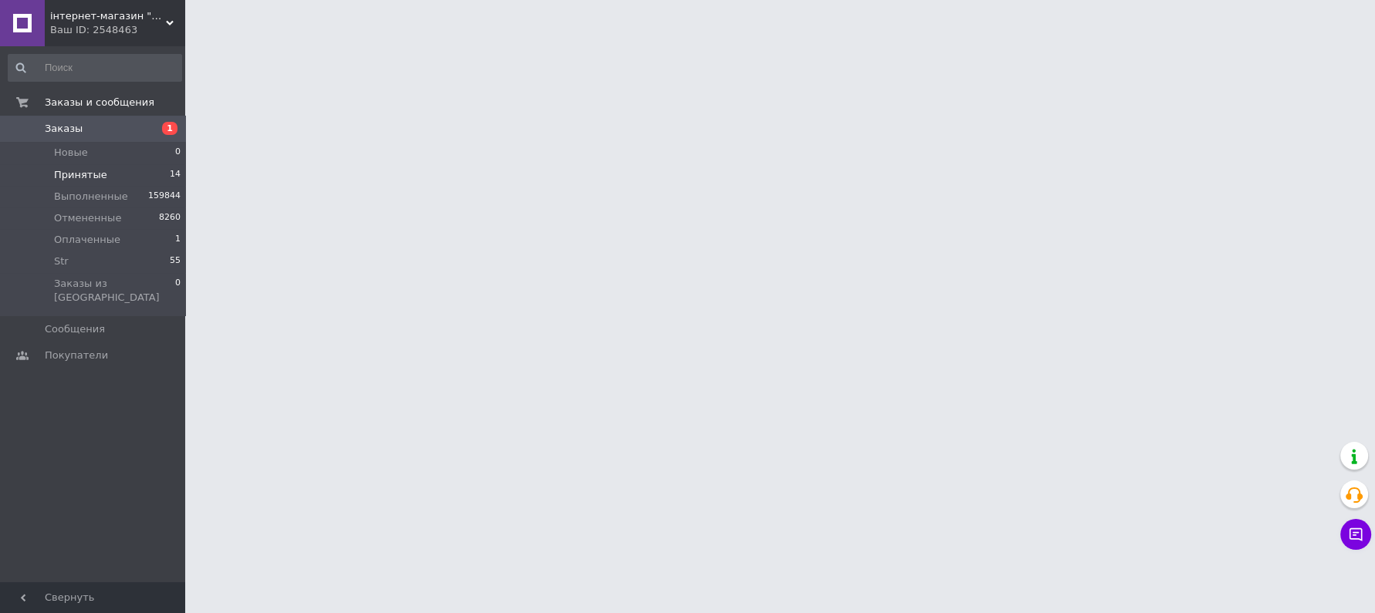
click at [104, 174] on li "Принятые 14" at bounding box center [95, 175] width 190 height 22
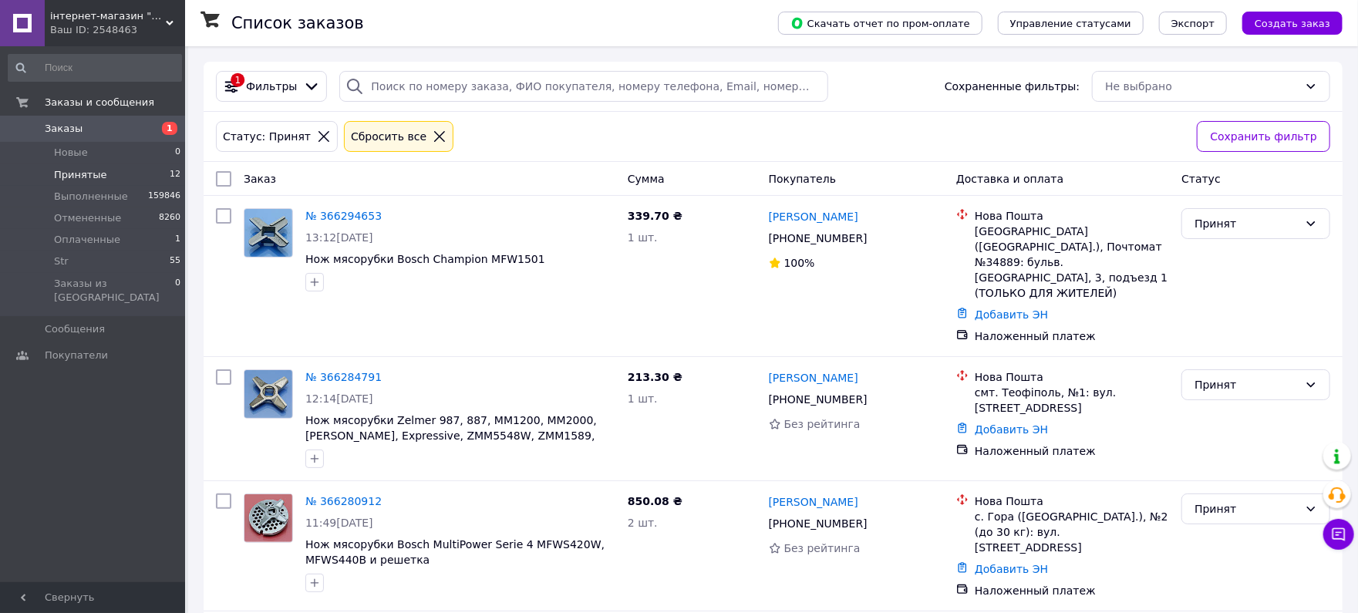
click at [96, 236] on span "Оплаченные" at bounding box center [87, 240] width 66 height 14
click at [1241, 264] on div "Принят" at bounding box center [1256, 276] width 161 height 148
click at [126, 238] on li "Оплаченные 1" at bounding box center [95, 240] width 190 height 22
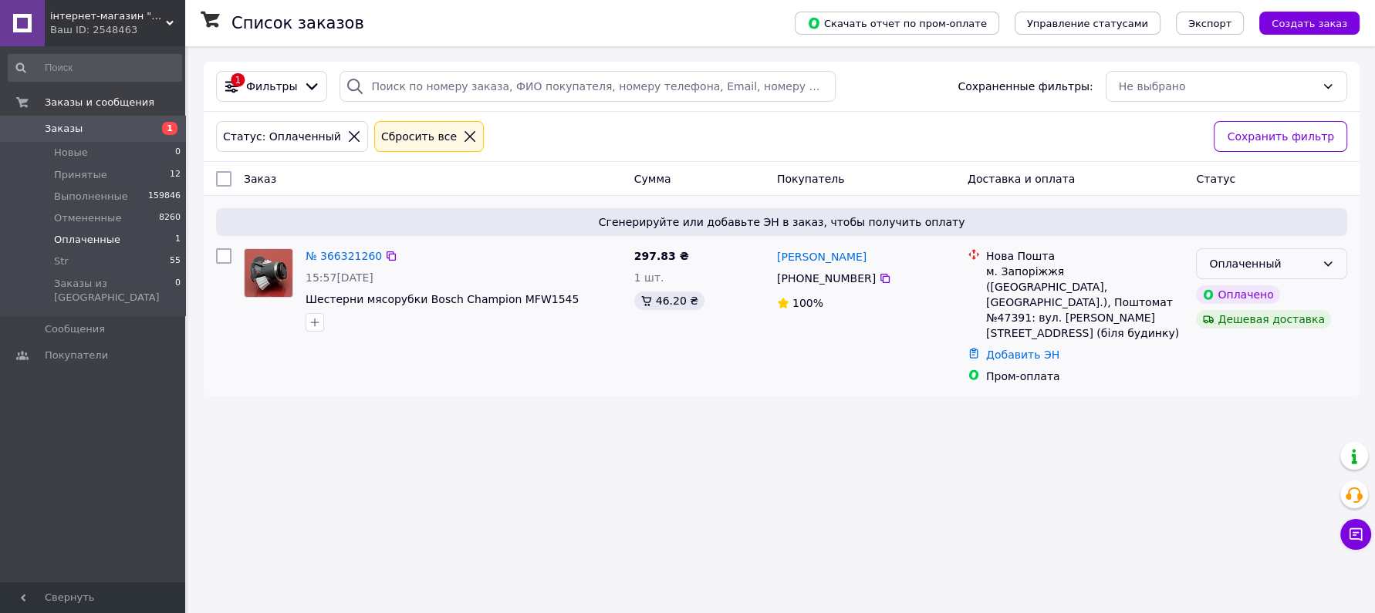
click at [1239, 262] on div "Оплаченный" at bounding box center [1262, 263] width 106 height 17
drag, startPoint x: 1235, startPoint y: 299, endPoint x: 1206, endPoint y: 296, distance: 29.4
click at [1236, 302] on li "Принят" at bounding box center [1271, 297] width 150 height 28
click at [96, 165] on li "Принятые 12" at bounding box center [95, 175] width 190 height 22
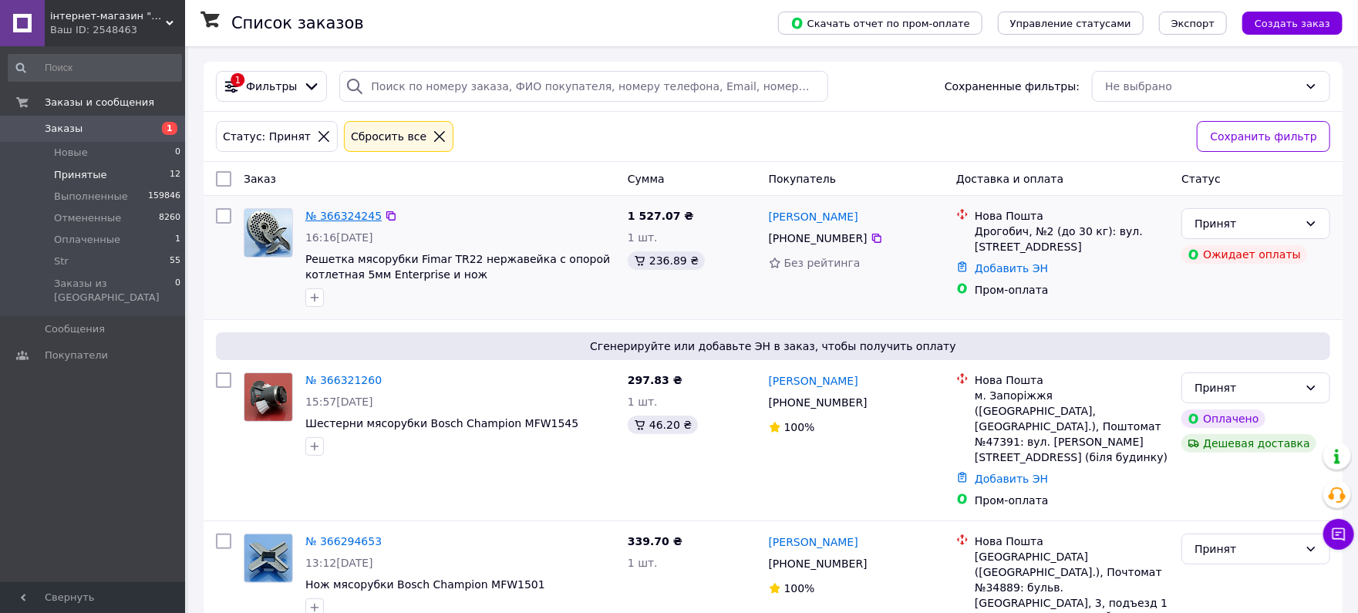
click at [361, 215] on link "№ 366324245" at bounding box center [343, 216] width 76 height 12
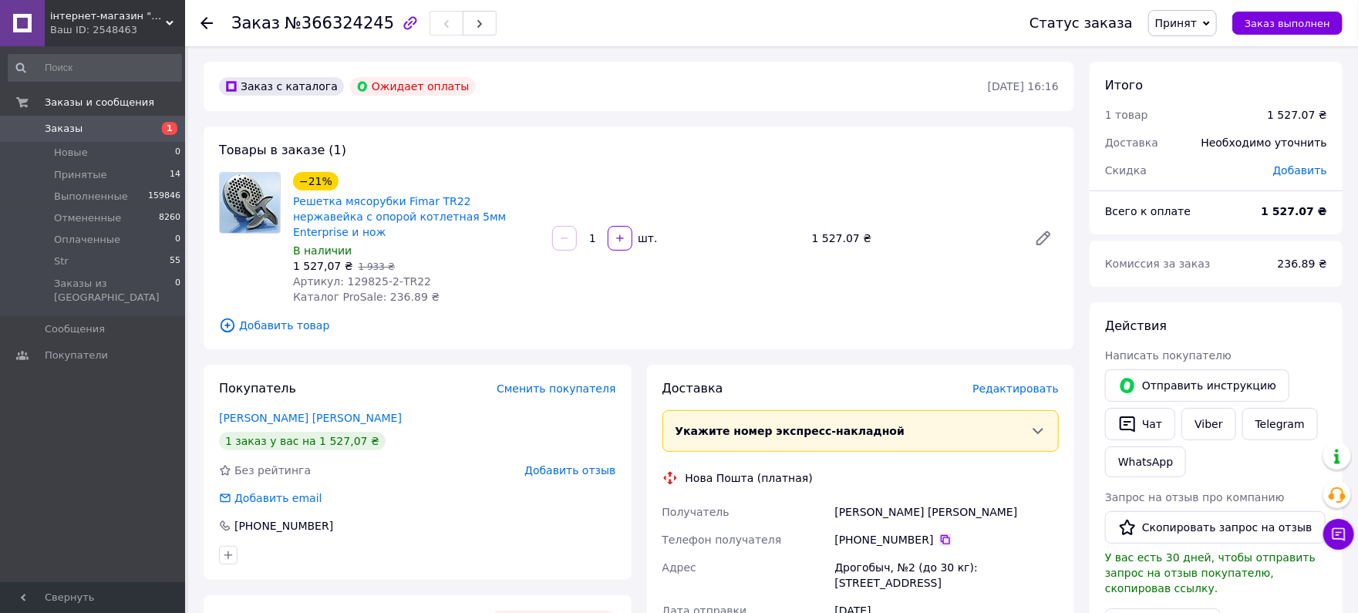
click at [940, 534] on icon at bounding box center [946, 540] width 12 height 12
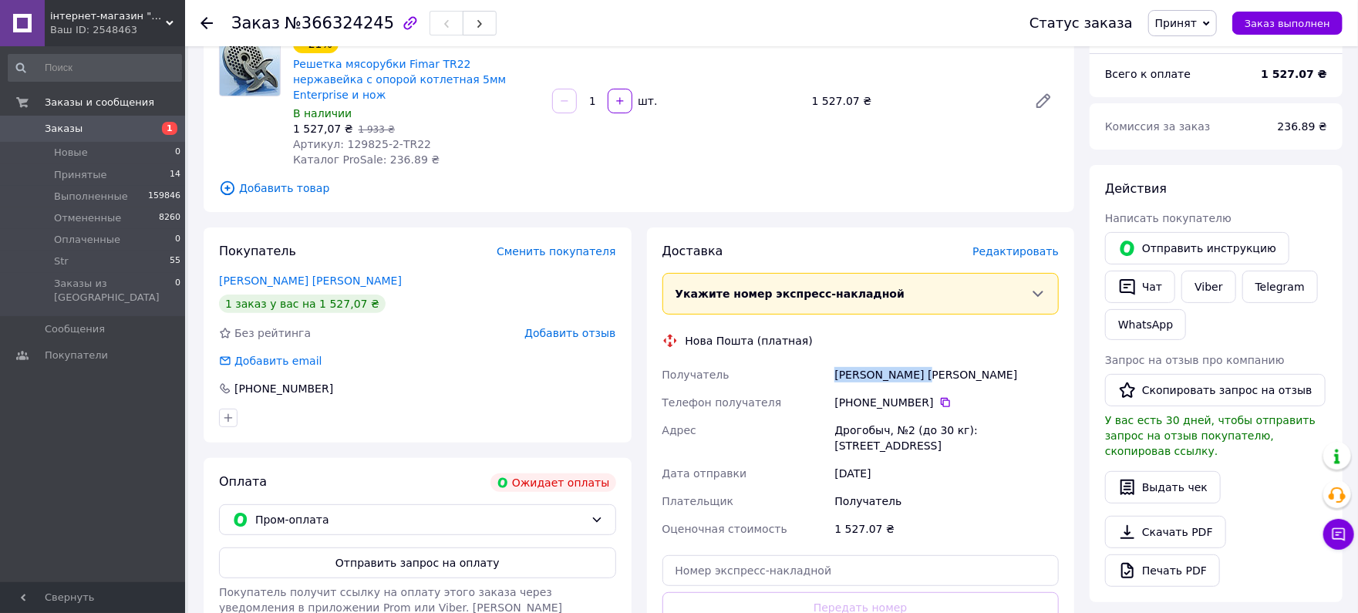
drag, startPoint x: 953, startPoint y: 346, endPoint x: 807, endPoint y: 338, distance: 146.8
click at [807, 338] on div "Доставка Редактировать Укажите номер экспресс-накладной Обязательно введите ном…" at bounding box center [861, 467] width 397 height 449
copy div "Получатель Куралбаєв Роман"
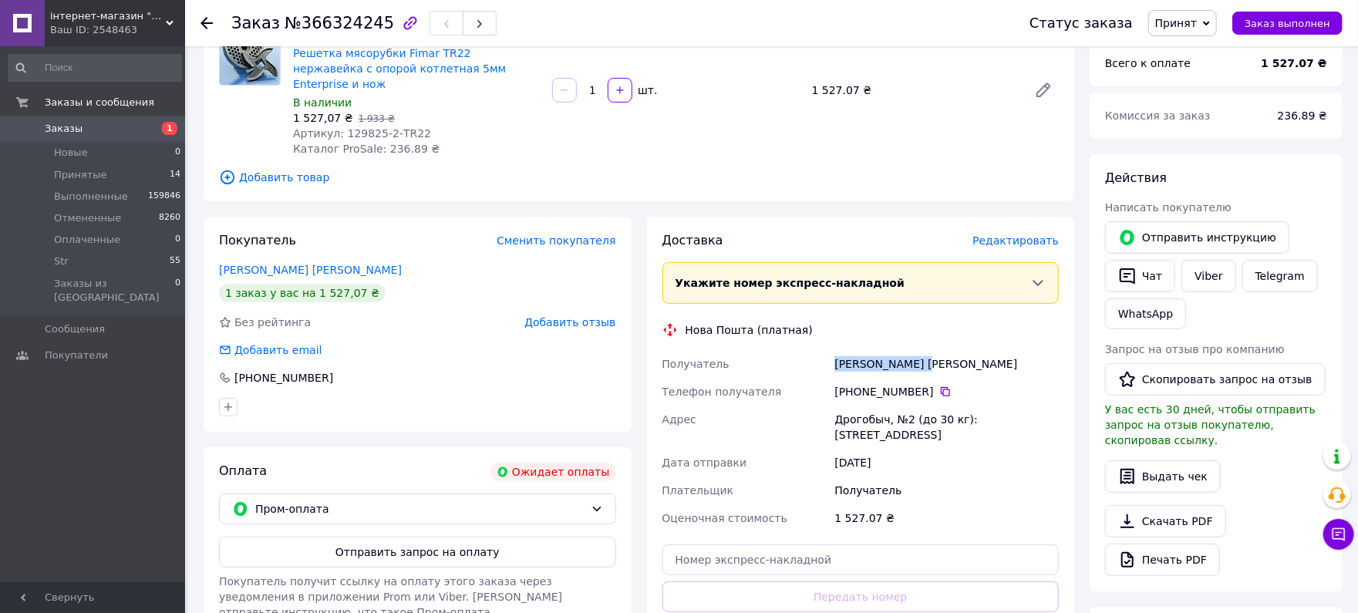
scroll to position [274, 0]
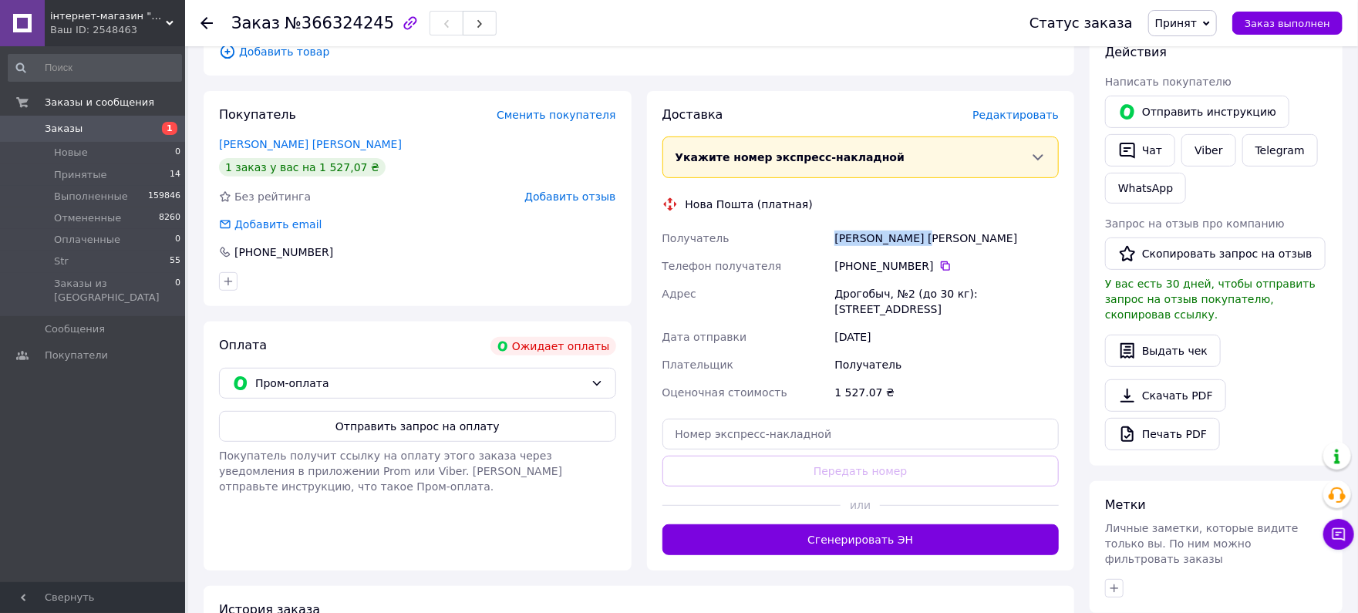
drag, startPoint x: 1075, startPoint y: 279, endPoint x: 842, endPoint y: 271, distance: 232.3
click at [815, 267] on div "Доставка Редактировать Укажите номер экспресс-накладной Обязательно введите ном…" at bounding box center [861, 331] width 428 height 480
copy div "Адрес Дрогобыч, №2 (до 30 кг): ул. Бориславская, 2"
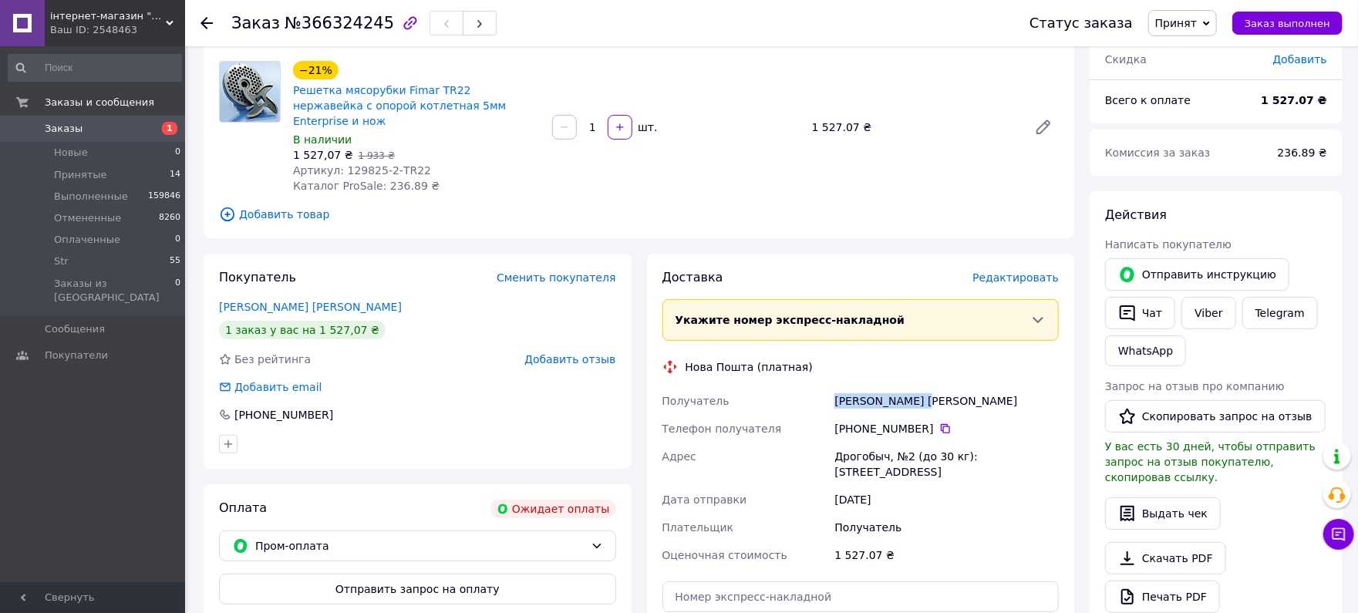
scroll to position [0, 0]
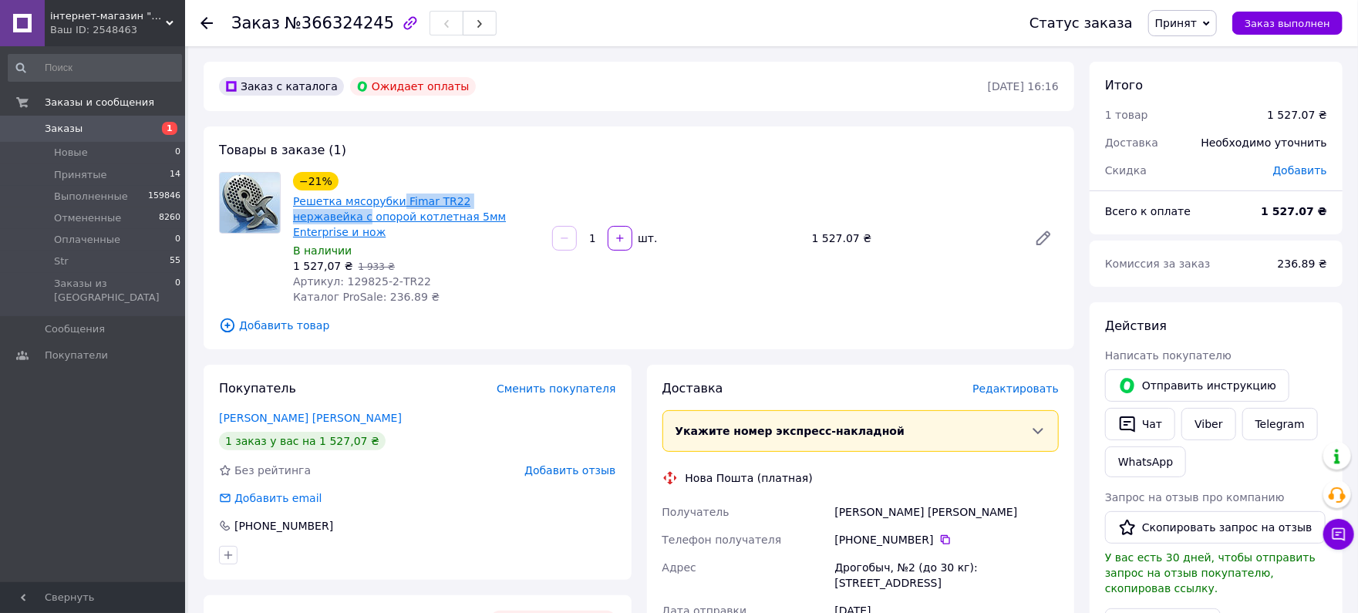
drag, startPoint x: 541, startPoint y: 201, endPoint x: 419, endPoint y: 199, distance: 121.9
click at [392, 198] on div "−21% Решетка мясорубки Fimar TR22 нержавейка с опорой котлетная 5мм Enterprise …" at bounding box center [416, 238] width 259 height 139
copy link "Fimar TR22 нержавейка с"
click at [354, 22] on span "№366324245" at bounding box center [340, 23] width 110 height 19
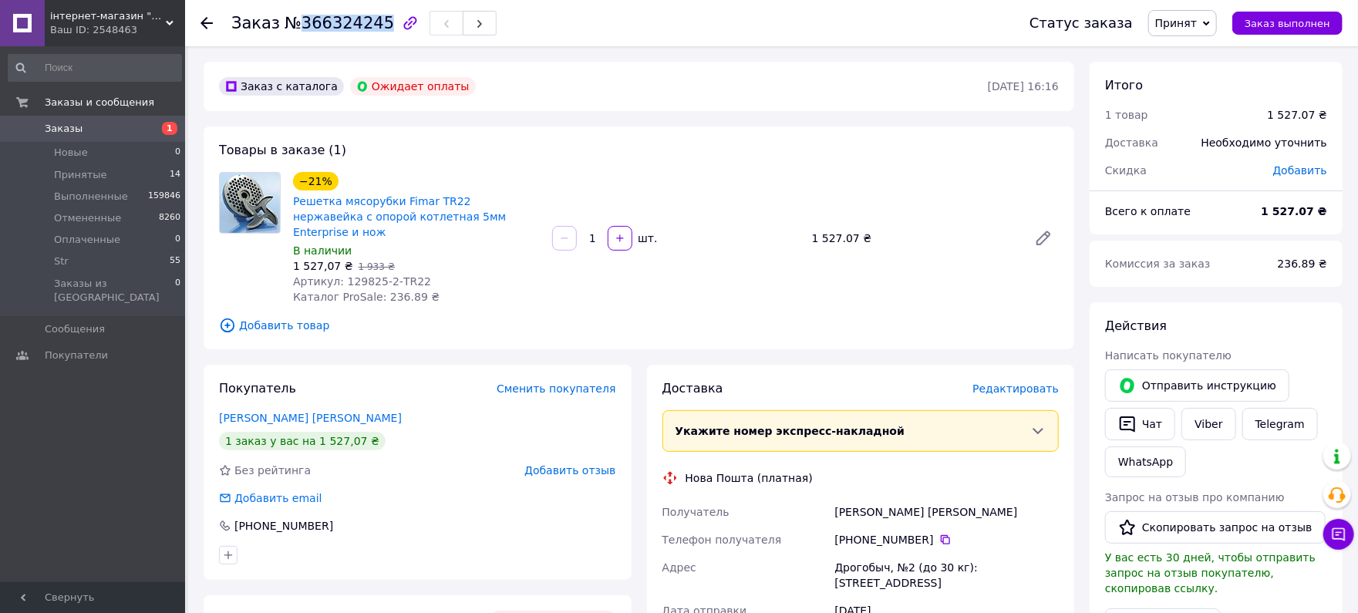
copy span "366324245"
